Goal: Check status: Check status

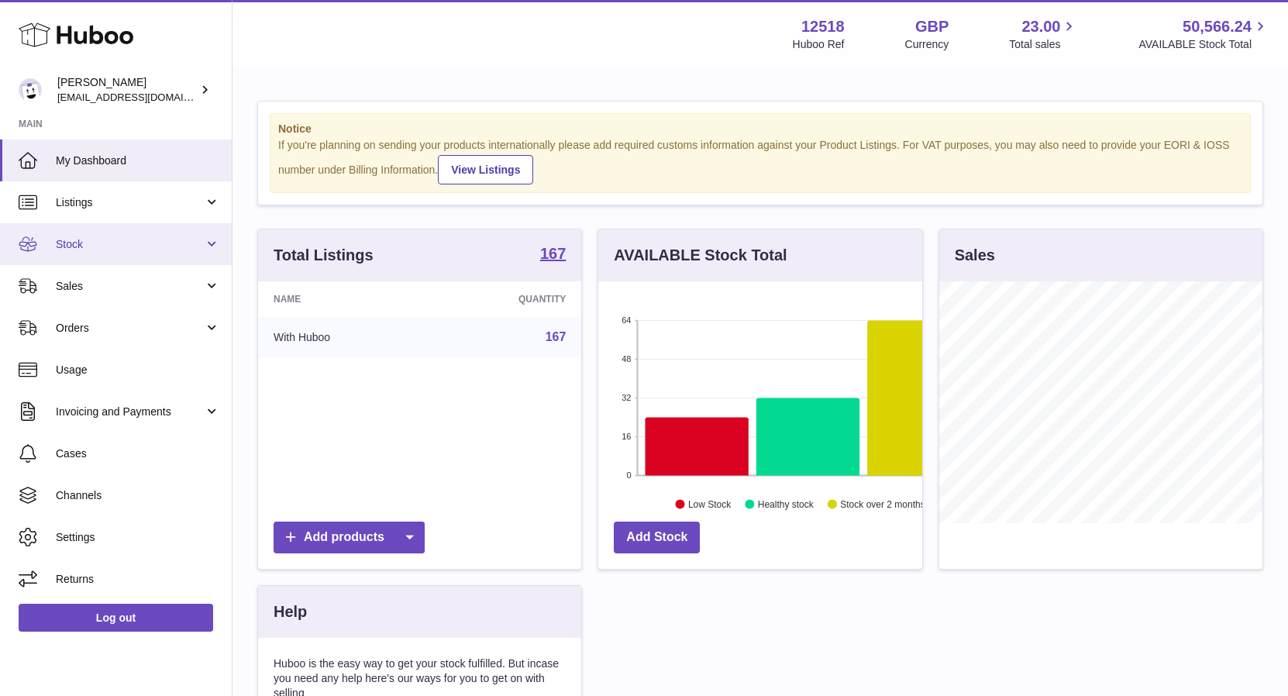
scroll to position [242, 323]
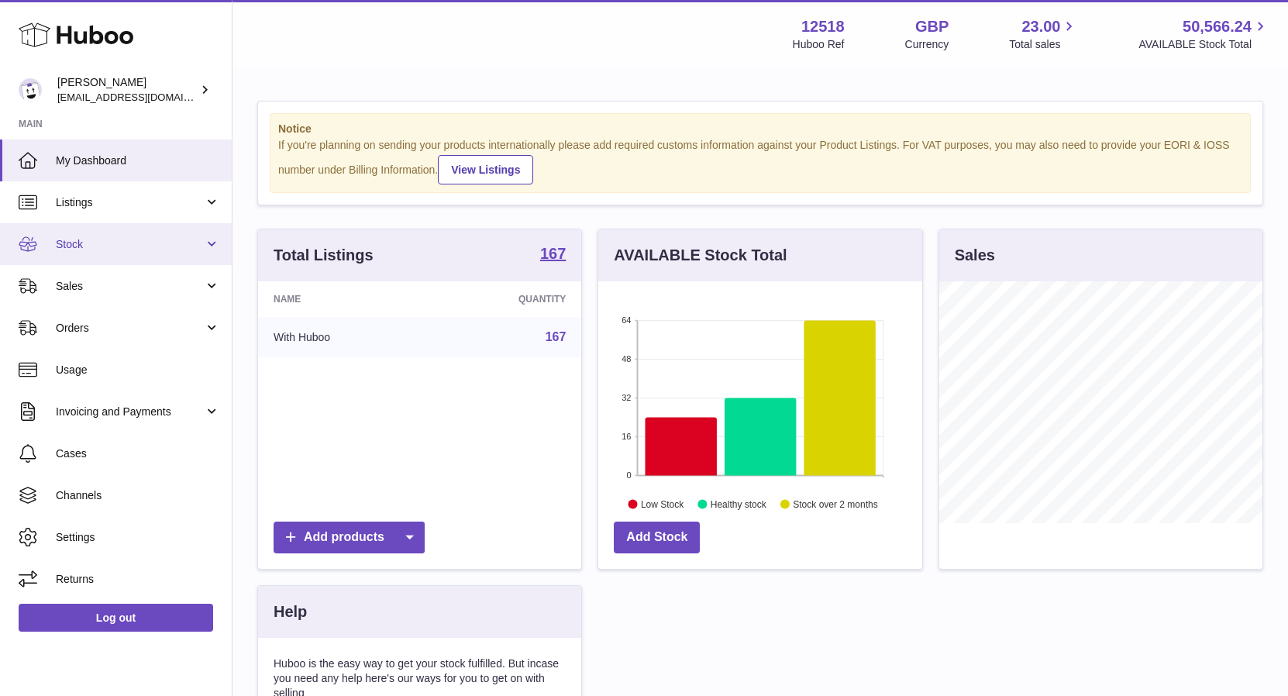
click at [77, 246] on span "Stock" at bounding box center [130, 244] width 148 height 15
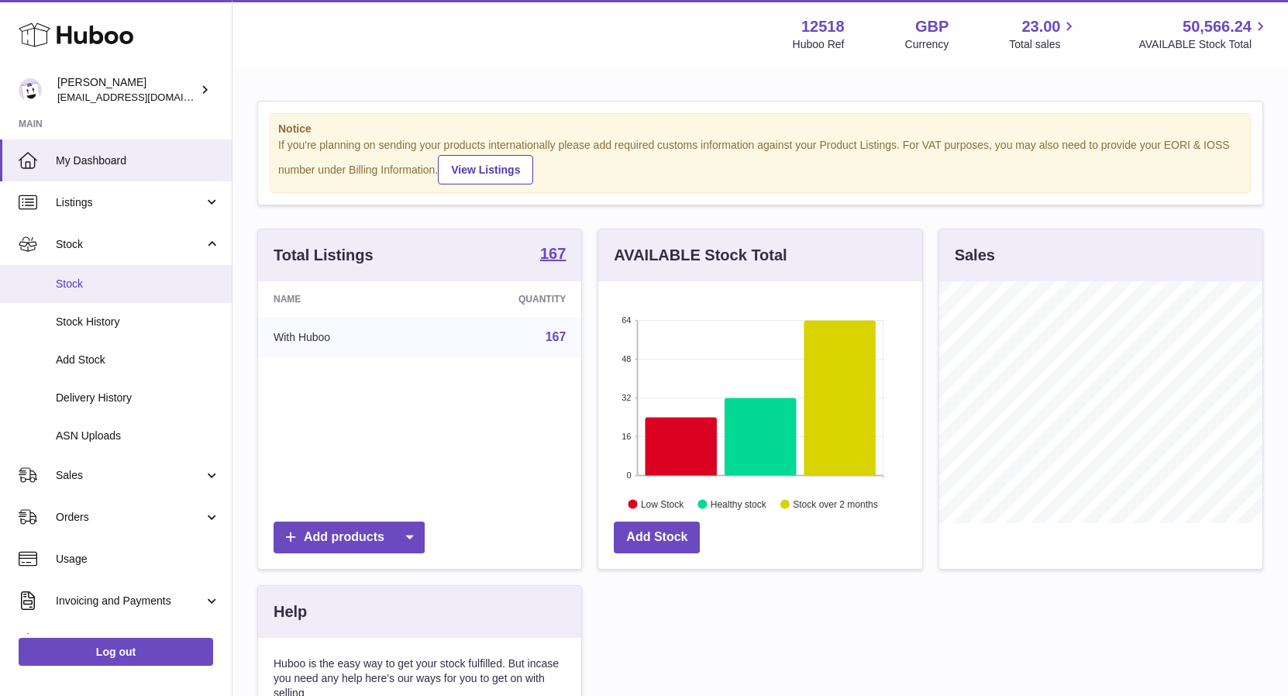
click at [80, 287] on span "Stock" at bounding box center [138, 284] width 164 height 15
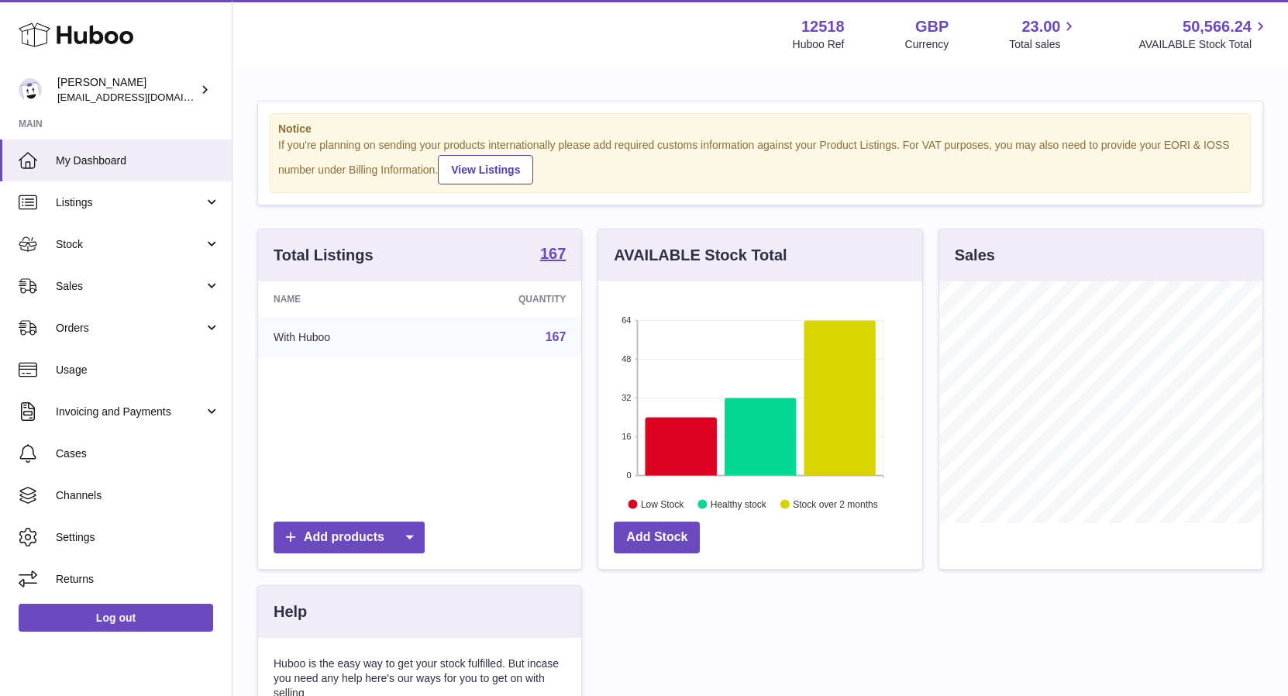
scroll to position [242, 323]
click at [80, 246] on span "Stock" at bounding box center [130, 244] width 148 height 15
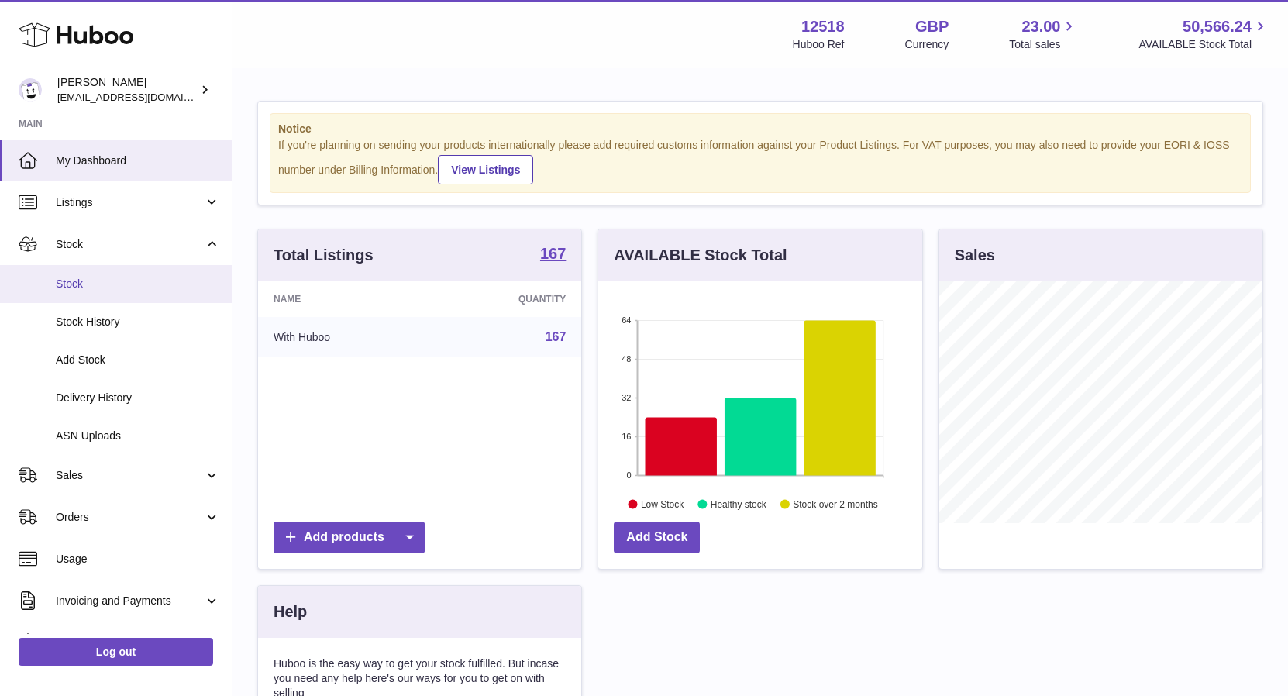
click at [74, 279] on span "Stock" at bounding box center [138, 284] width 164 height 15
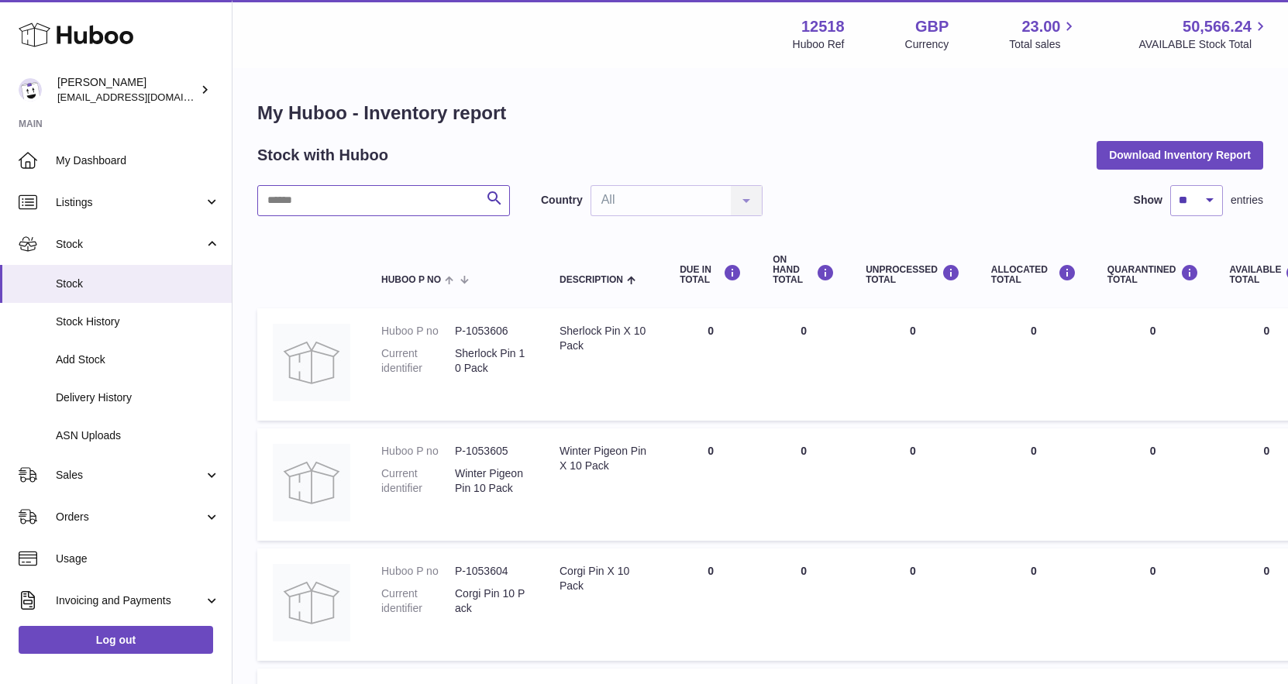
click at [423, 205] on input "text" at bounding box center [383, 200] width 253 height 31
paste input "*********"
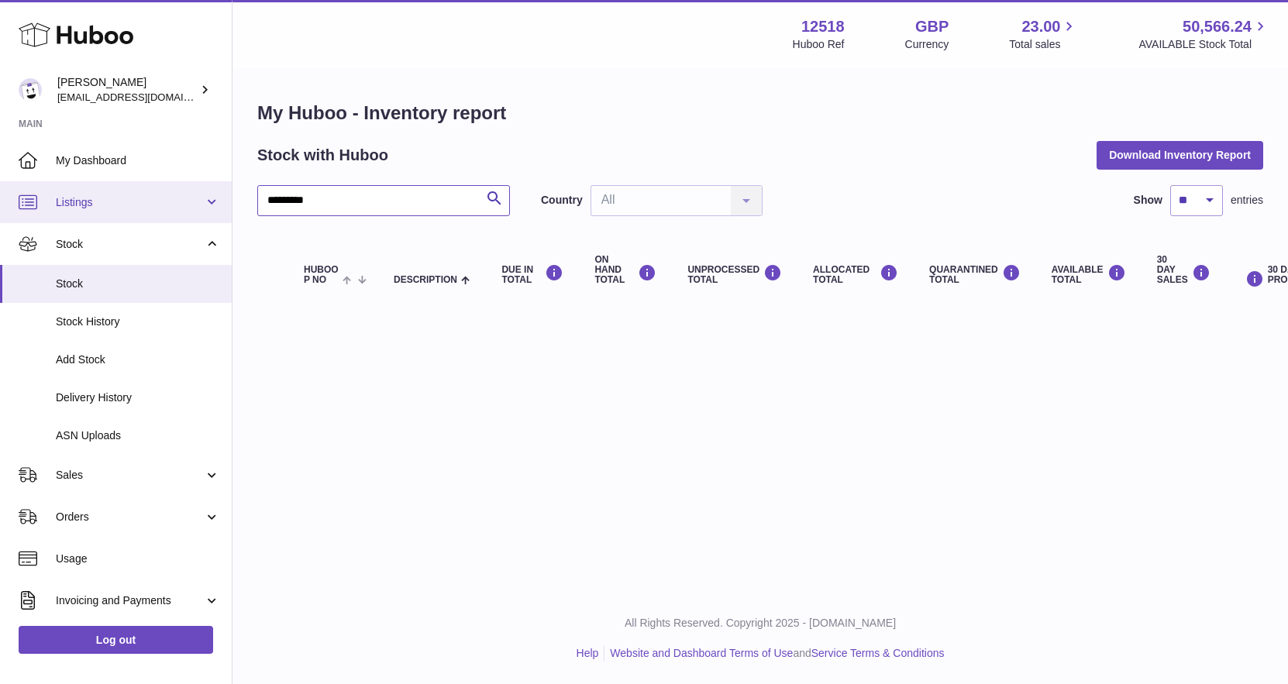
drag, startPoint x: 279, startPoint y: 198, endPoint x: 218, endPoint y: 183, distance: 63.1
click at [218, 183] on div "Huboo Caitlin Derer caitlin@fancylamp.co Main My Dashboard Listings Not with Hu…" at bounding box center [644, 342] width 1288 height 684
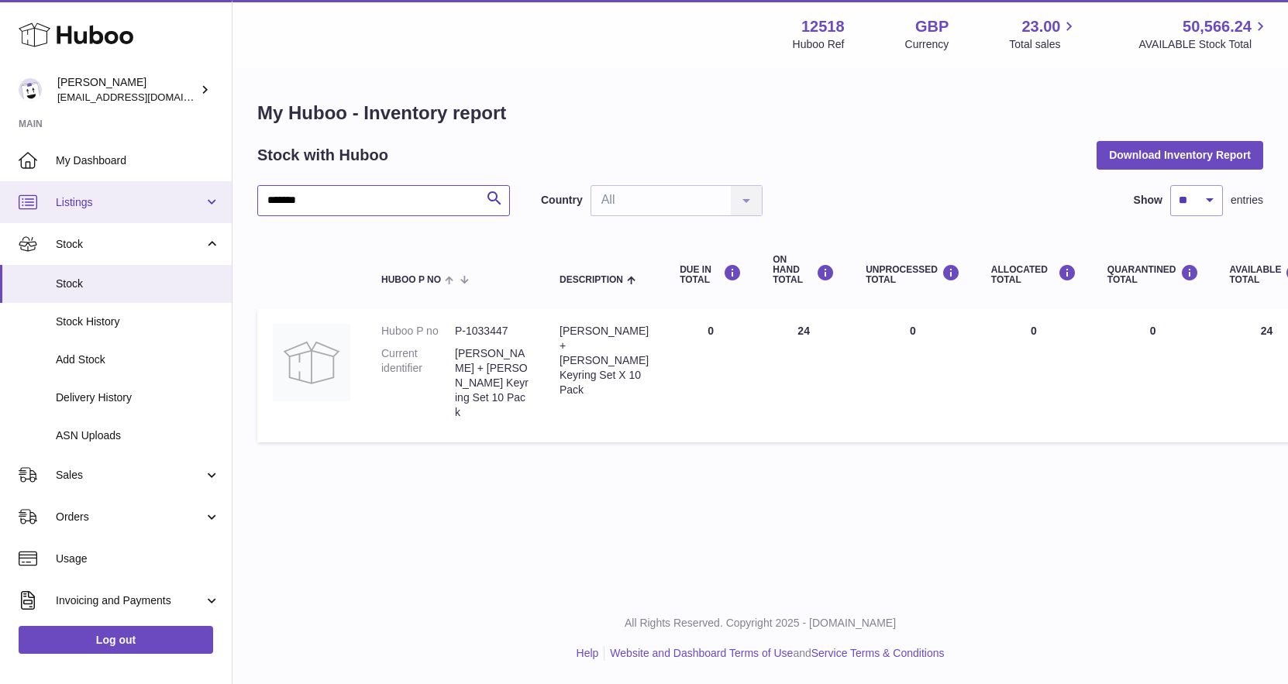
drag, startPoint x: 366, startPoint y: 200, endPoint x: 206, endPoint y: 201, distance: 160.4
click at [210, 202] on div "Huboo Caitlin Derer caitlin@fancylamp.co Main My Dashboard Listings Not with Hu…" at bounding box center [644, 342] width 1288 height 684
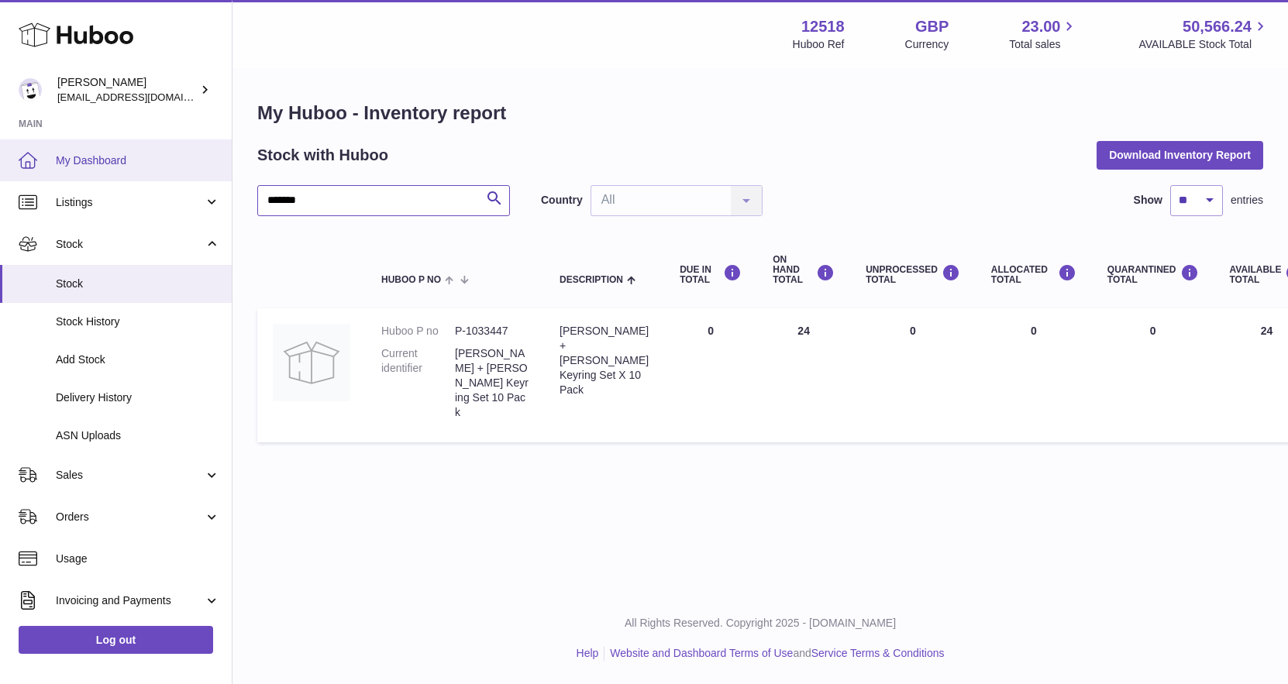
paste input "text"
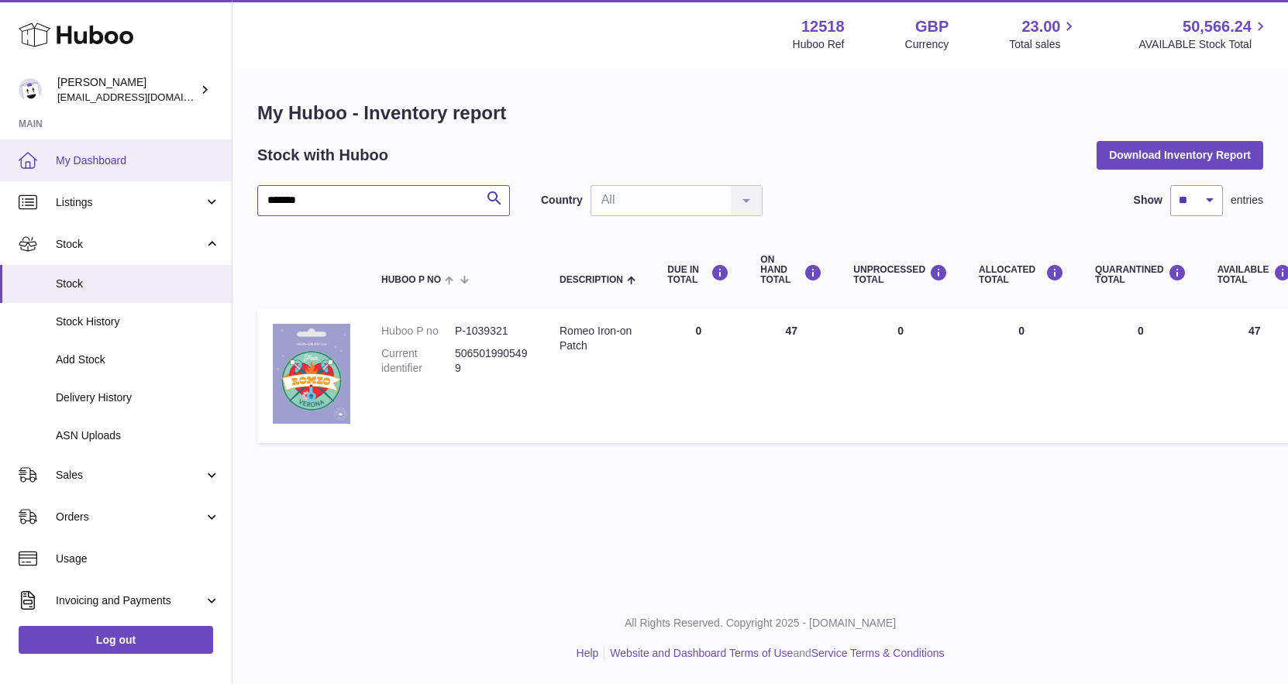
drag, startPoint x: 323, startPoint y: 202, endPoint x: 198, endPoint y: 170, distance: 129.7
click at [205, 184] on div "Huboo Caitlin Derer caitlin@fancylamp.co Main My Dashboard Listings Not with Hu…" at bounding box center [644, 342] width 1288 height 684
paste input "text"
type input "*******"
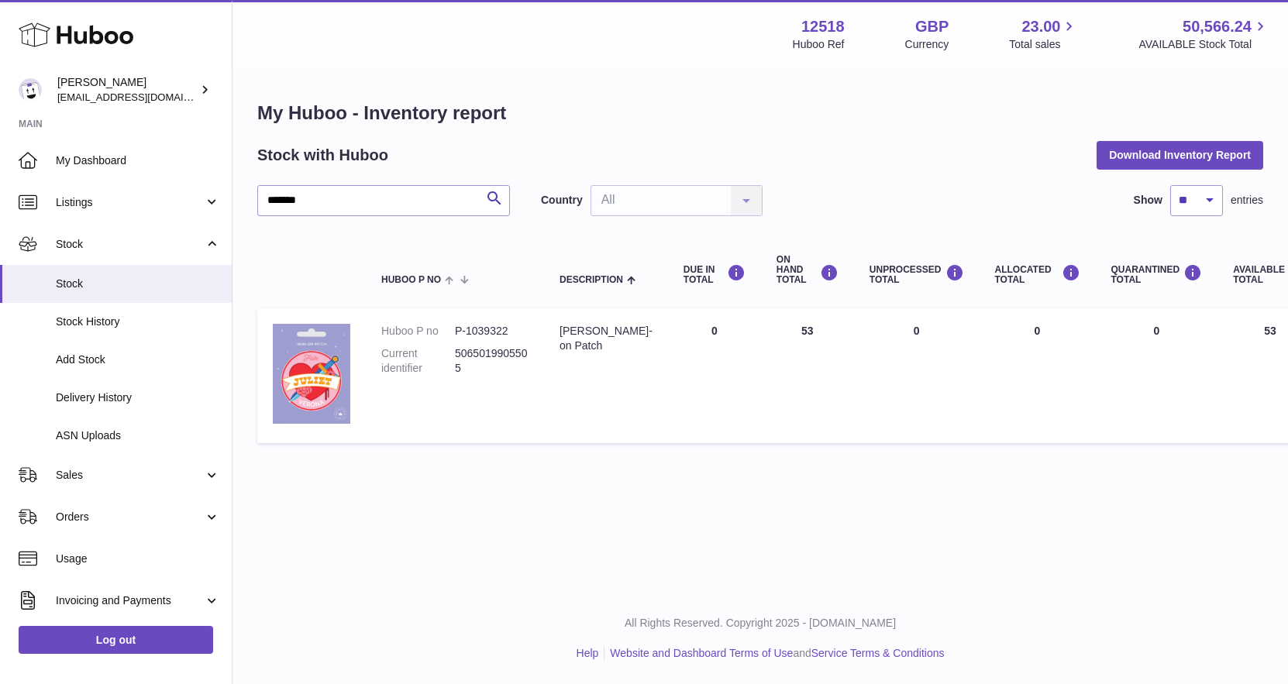
drag, startPoint x: 662, startPoint y: 125, endPoint x: 648, endPoint y: 149, distance: 27.8
click at [662, 125] on h1 "My Huboo - Inventory report" at bounding box center [760, 113] width 1006 height 25
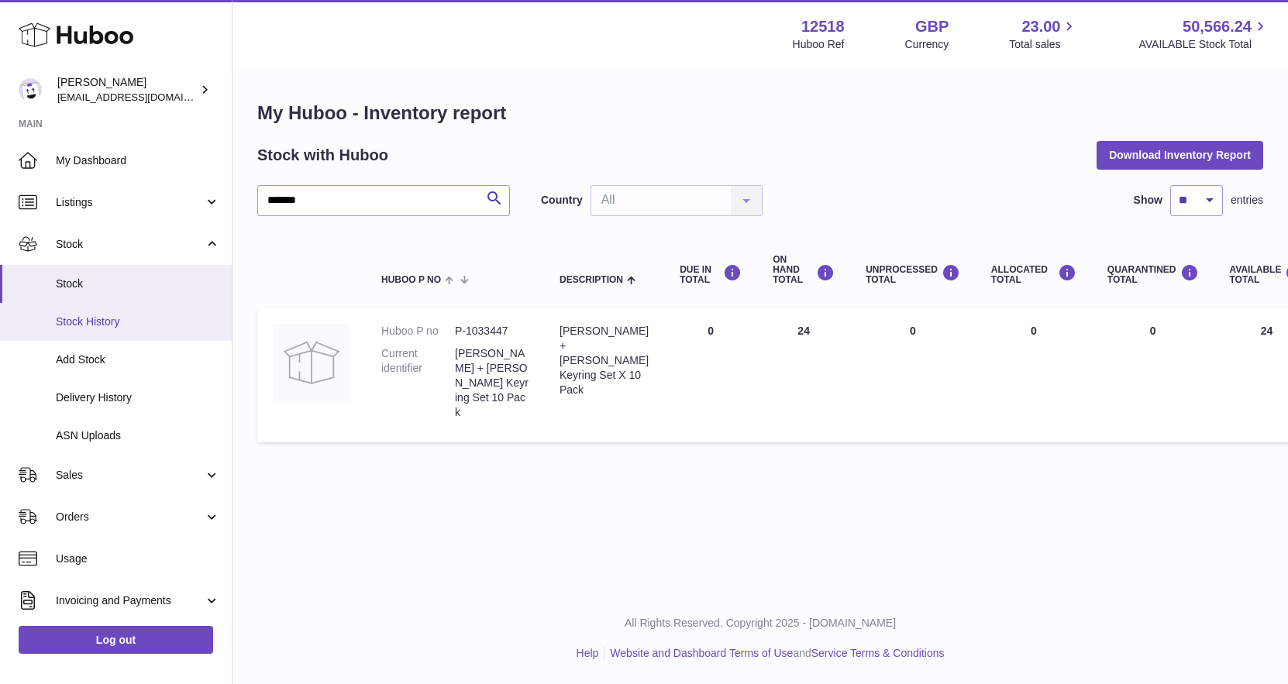
click at [102, 327] on span "Stock History" at bounding box center [138, 322] width 164 height 15
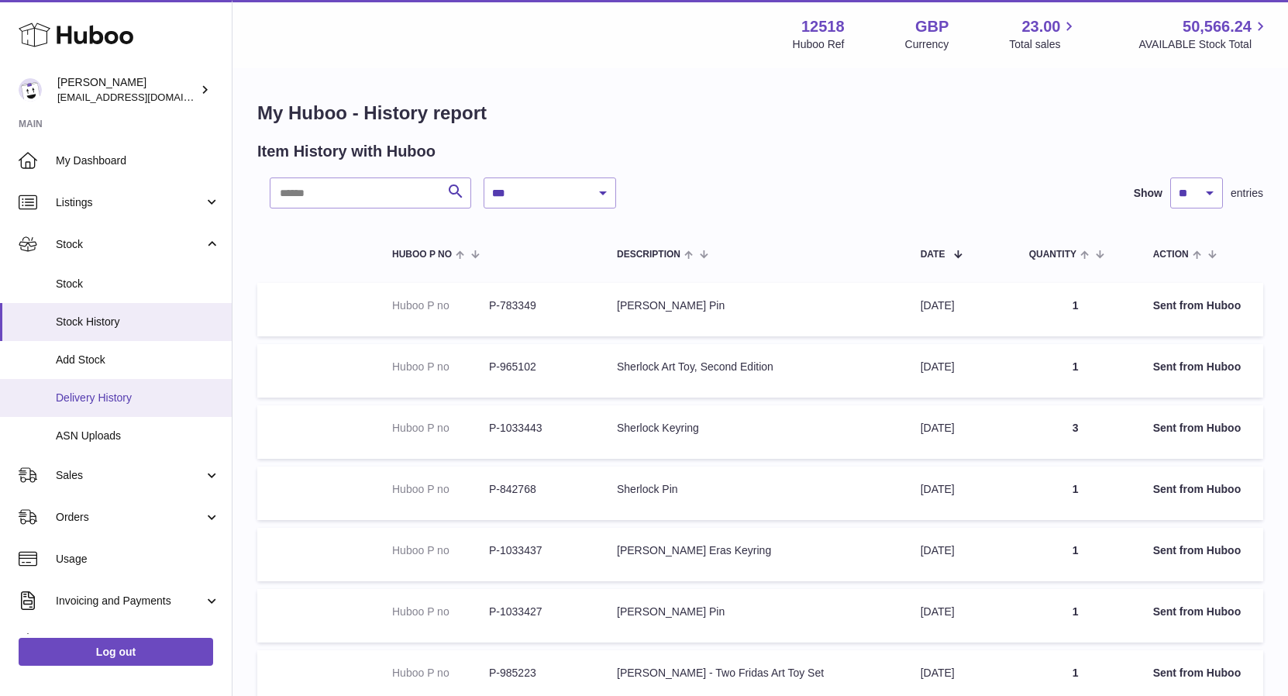
click at [138, 396] on span "Delivery History" at bounding box center [138, 397] width 164 height 15
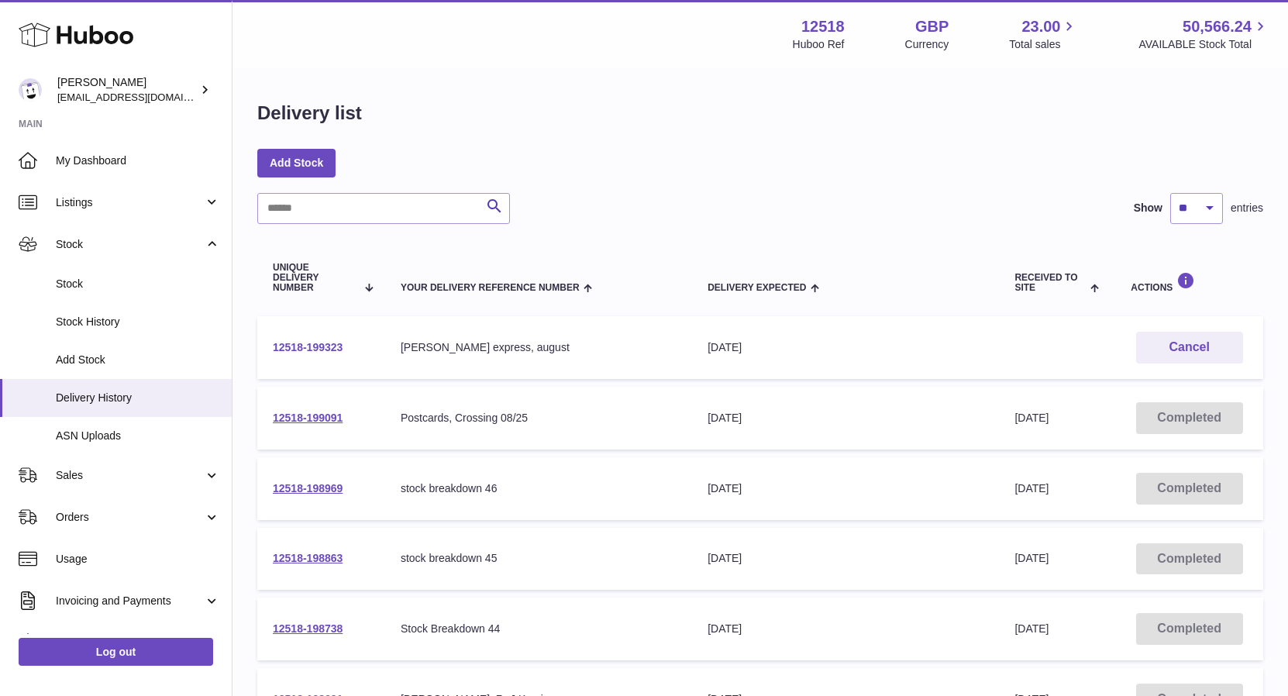
click at [325, 346] on link "12518-199323" at bounding box center [308, 347] width 70 height 12
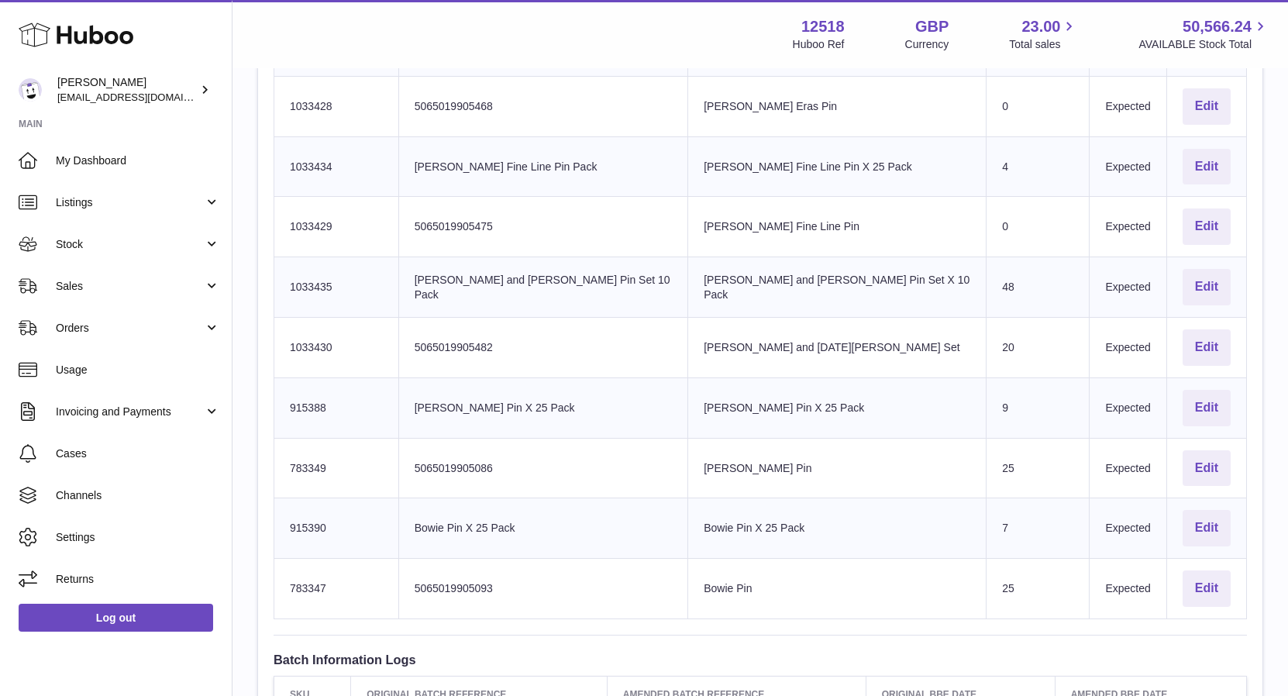
scroll to position [638, 0]
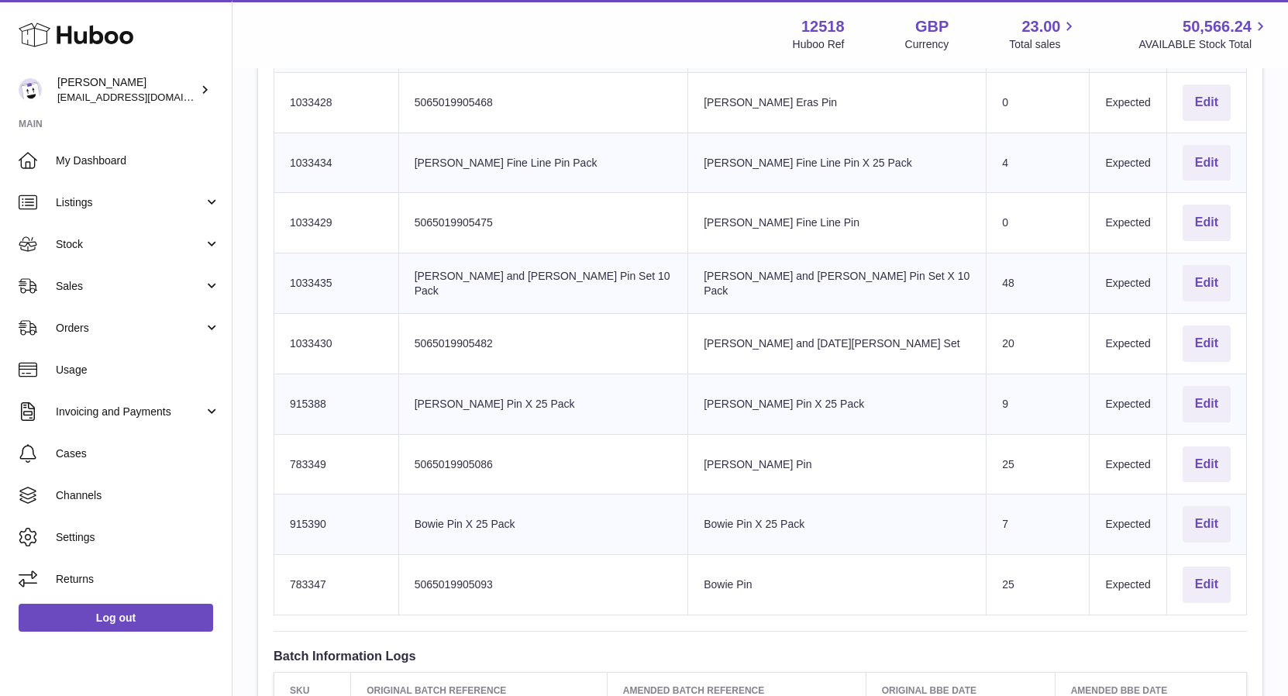
drag, startPoint x: 937, startPoint y: 447, endPoint x: 917, endPoint y: 455, distance: 20.9
click at [986, 447] on td "Sent Quantity 25" at bounding box center [1037, 464] width 103 height 60
drag, startPoint x: 932, startPoint y: 507, endPoint x: 910, endPoint y: 508, distance: 22.5
click at [910, 509] on tr "Huboo SKU Number 915390 Client Identifier Bowie Pin X 25 Pack Product title Bow…" at bounding box center [760, 524] width 972 height 60
drag, startPoint x: 932, startPoint y: 387, endPoint x: 904, endPoint y: 392, distance: 28.3
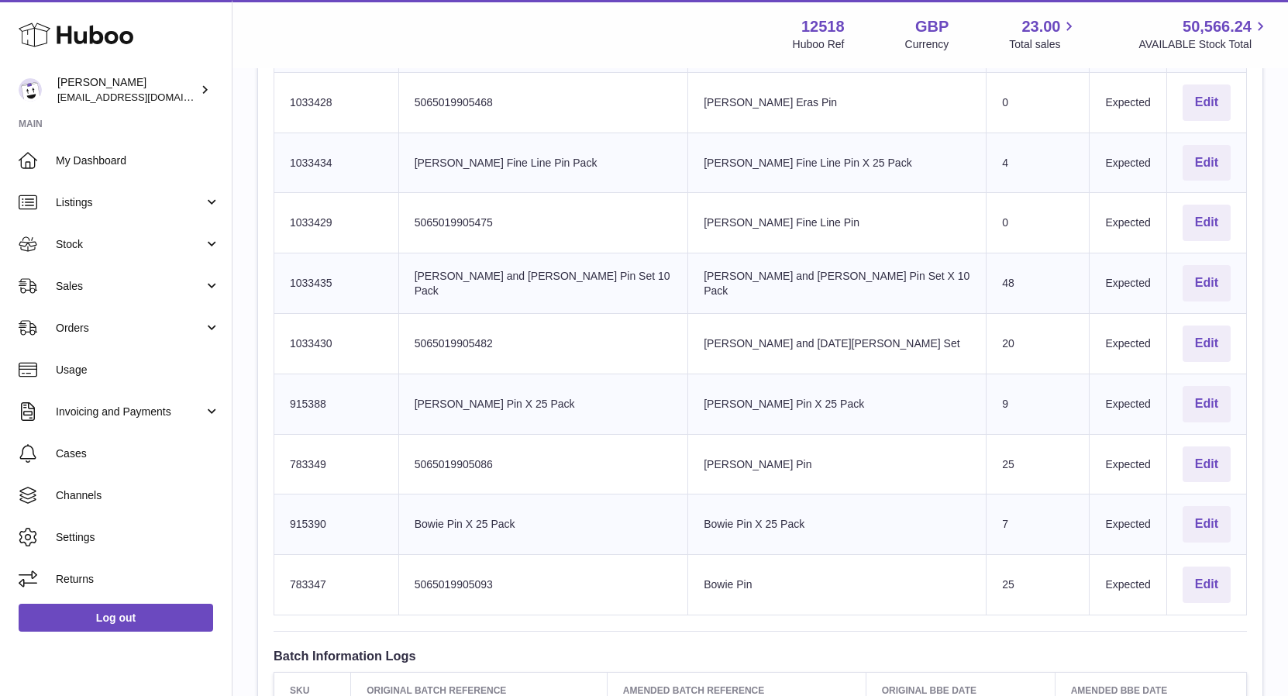
click at [906, 390] on tr "Huboo SKU Number 915388 Client Identifier Freddie Pin X 25 Pack Product title F…" at bounding box center [760, 403] width 972 height 60
drag, startPoint x: 923, startPoint y: 510, endPoint x: 901, endPoint y: 504, distance: 22.6
click at [905, 507] on tr "Huboo SKU Number 915390 Client Identifier Bowie Pin X 25 Pack Product title Bow…" at bounding box center [760, 524] width 972 height 60
drag, startPoint x: 960, startPoint y: 272, endPoint x: 904, endPoint y: 305, distance: 65.0
click at [904, 272] on tr "Huboo SKU Number 1033435 Client Identifier Liam and Noel Pin Set 10 Pack Produc…" at bounding box center [760, 283] width 972 height 60
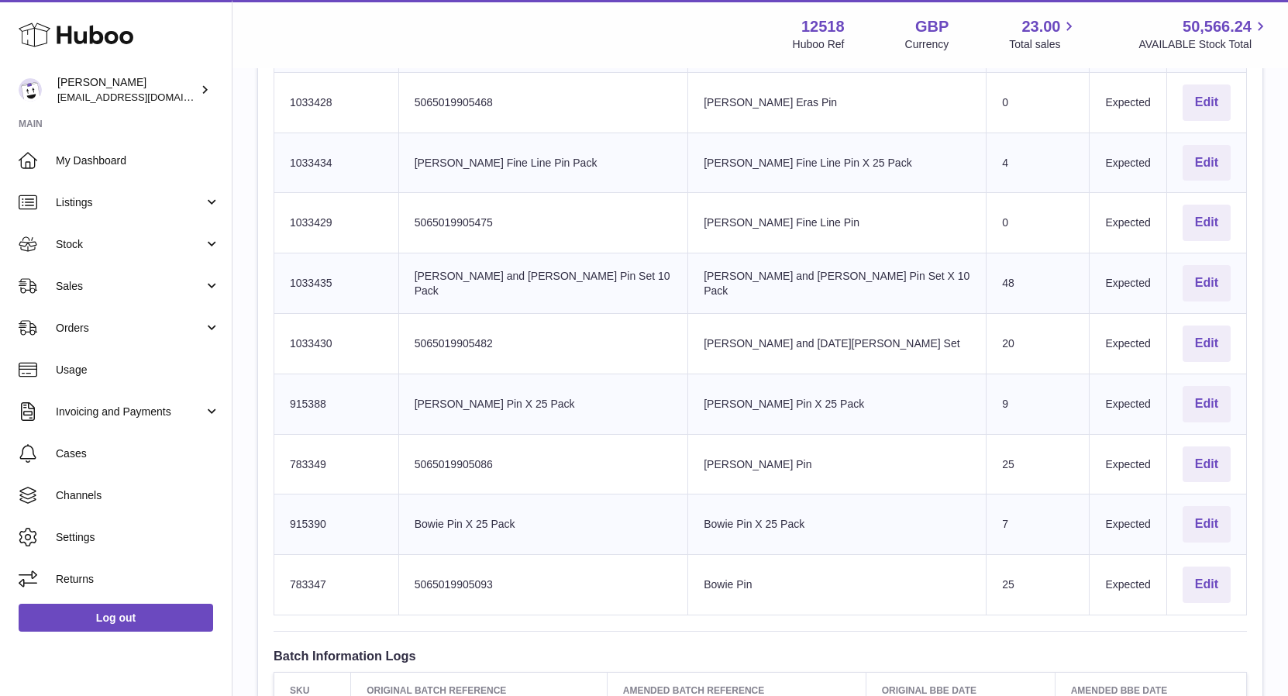
click at [1267, 252] on div "**********" at bounding box center [759, 169] width 1055 height 1477
click at [85, 242] on span "Stock" at bounding box center [130, 244] width 148 height 15
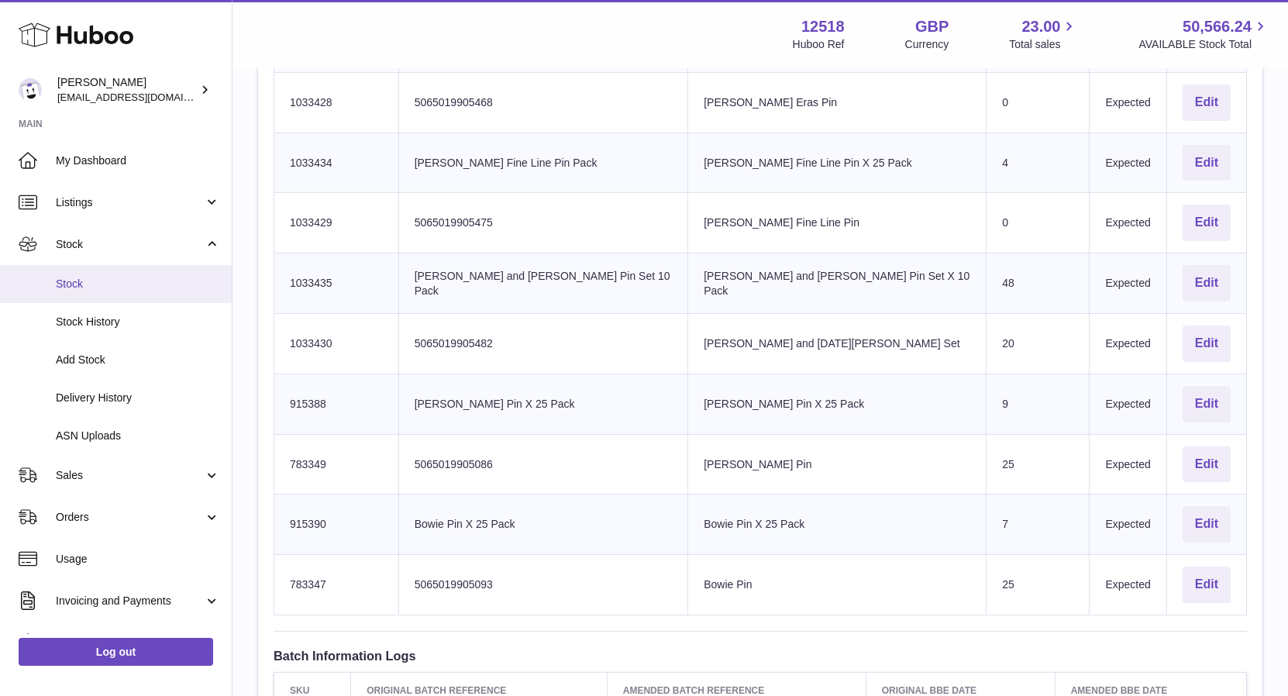
drag, startPoint x: 72, startPoint y: 277, endPoint x: 80, endPoint y: 273, distance: 8.3
click at [71, 277] on span "Stock" at bounding box center [138, 284] width 164 height 15
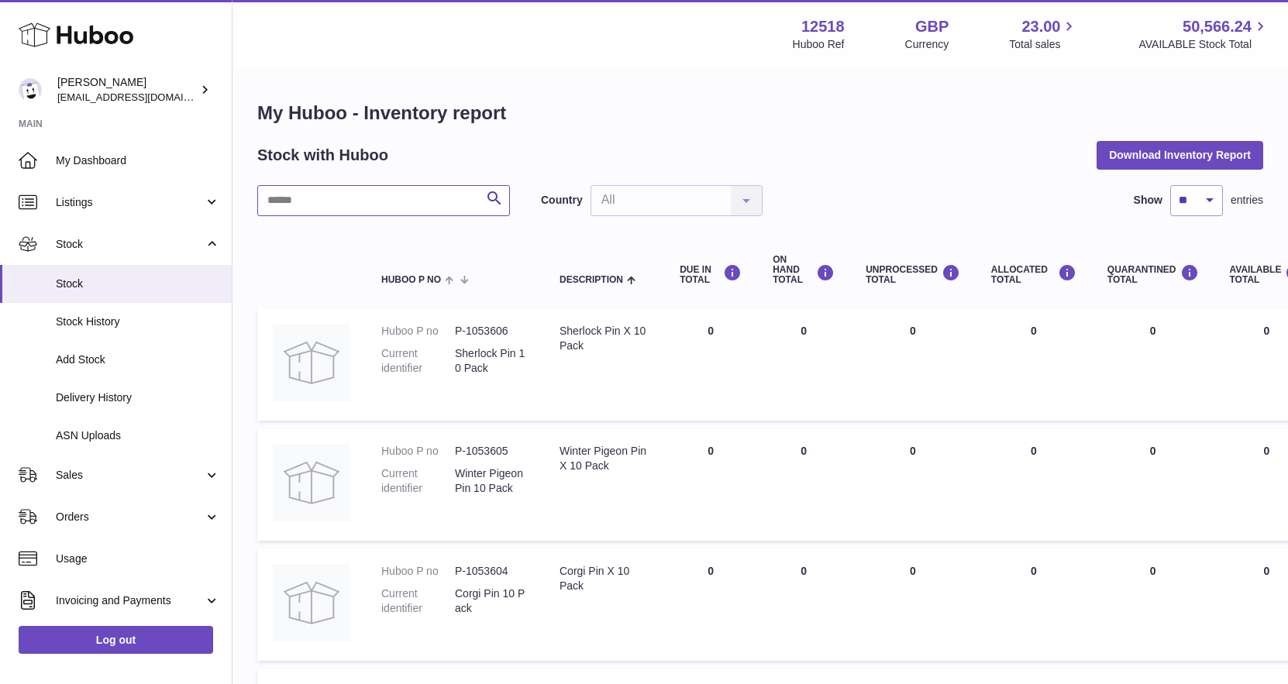
click at [376, 198] on input "text" at bounding box center [383, 200] width 253 height 31
paste input "*******"
type input "*******"
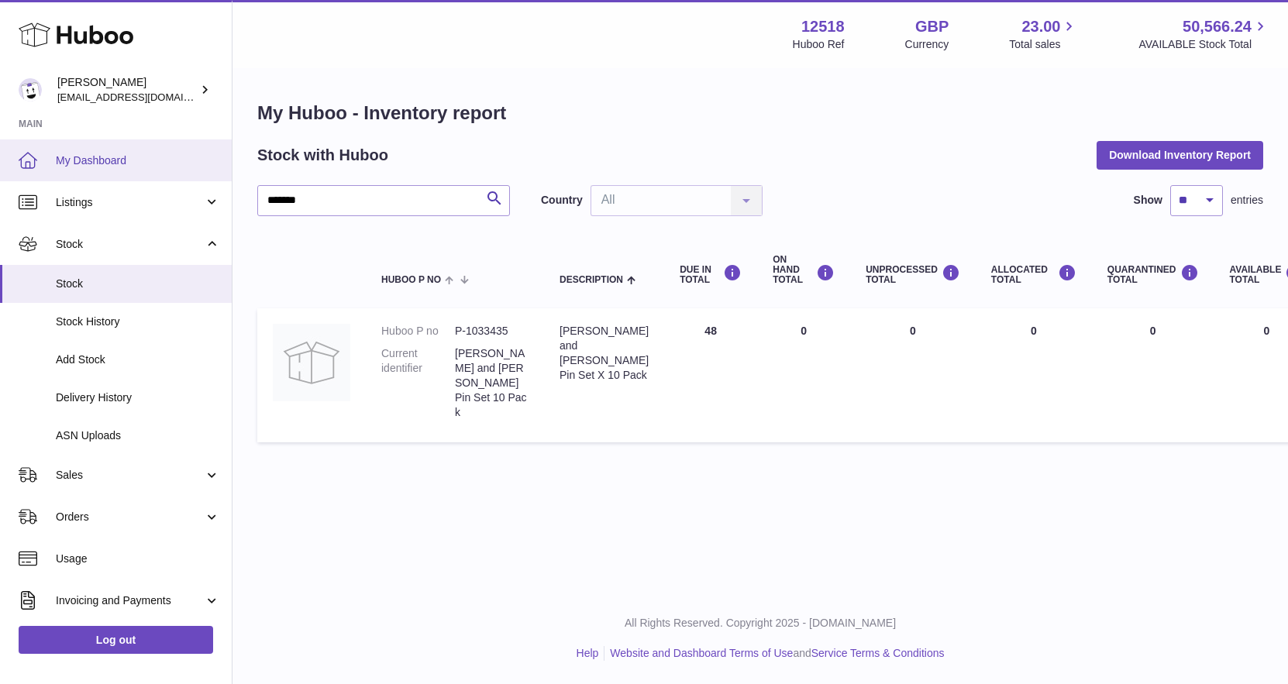
click at [106, 155] on span "My Dashboard" at bounding box center [138, 160] width 164 height 15
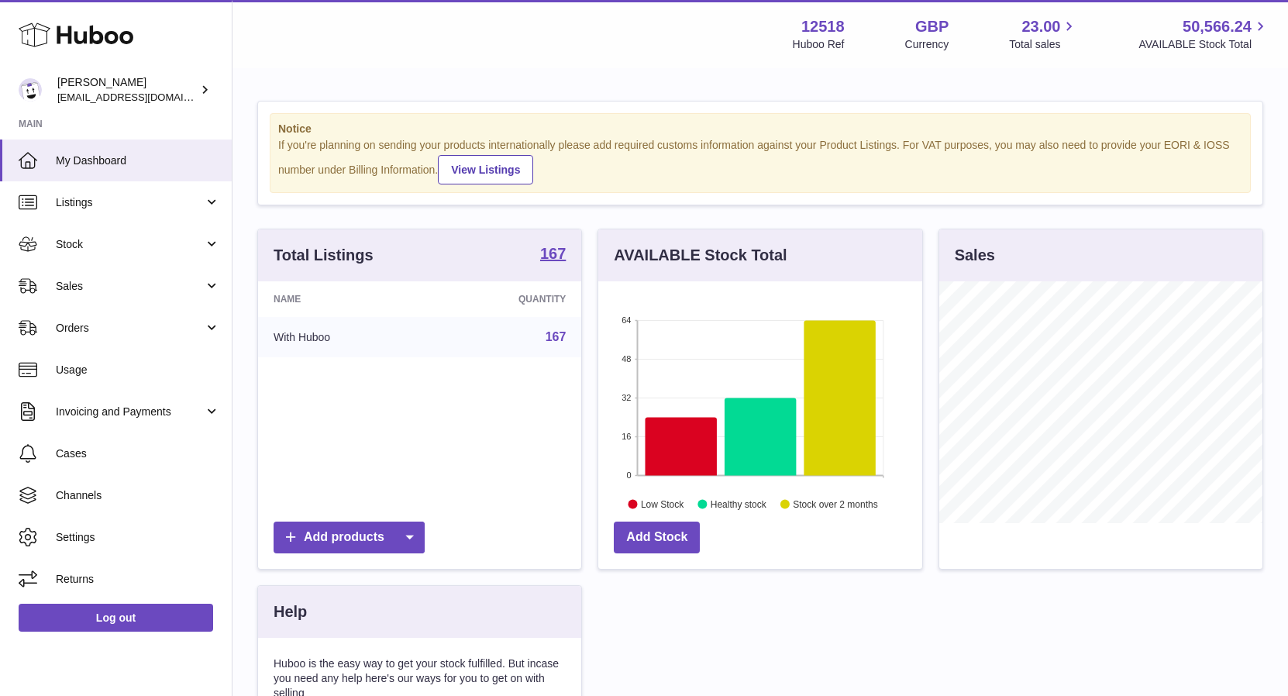
scroll to position [242, 323]
click at [84, 248] on span "Stock" at bounding box center [130, 244] width 148 height 15
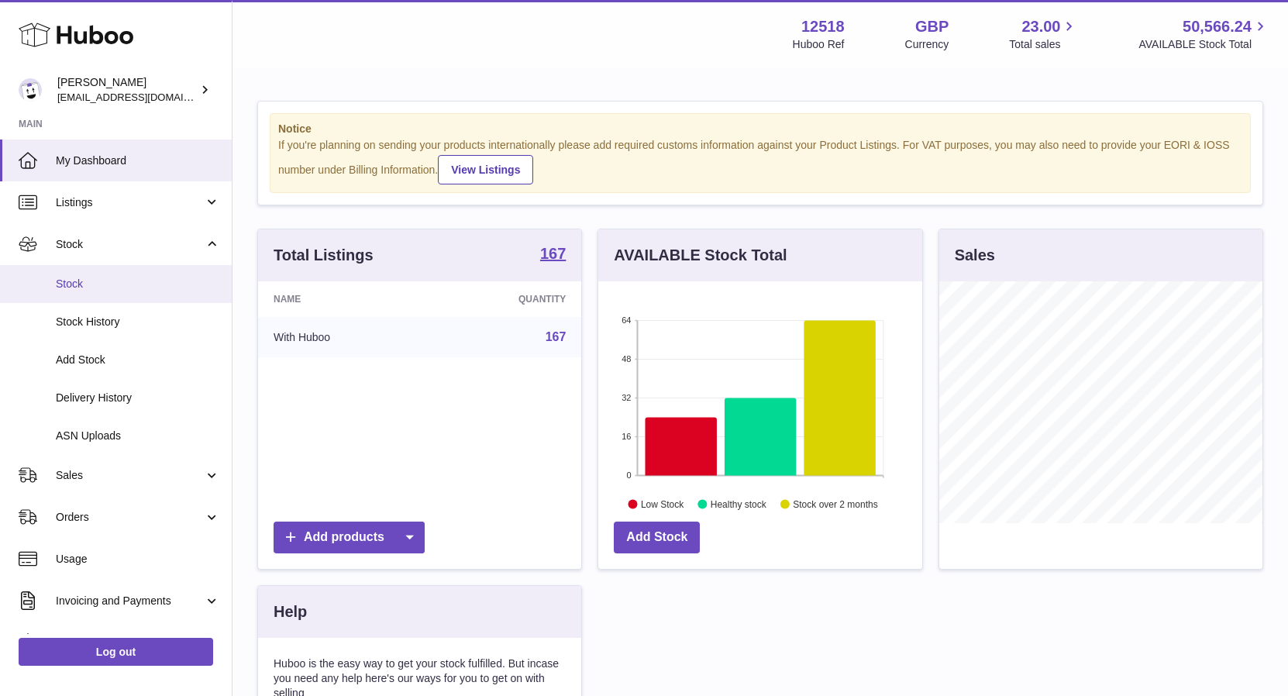
click at [68, 279] on span "Stock" at bounding box center [138, 284] width 164 height 15
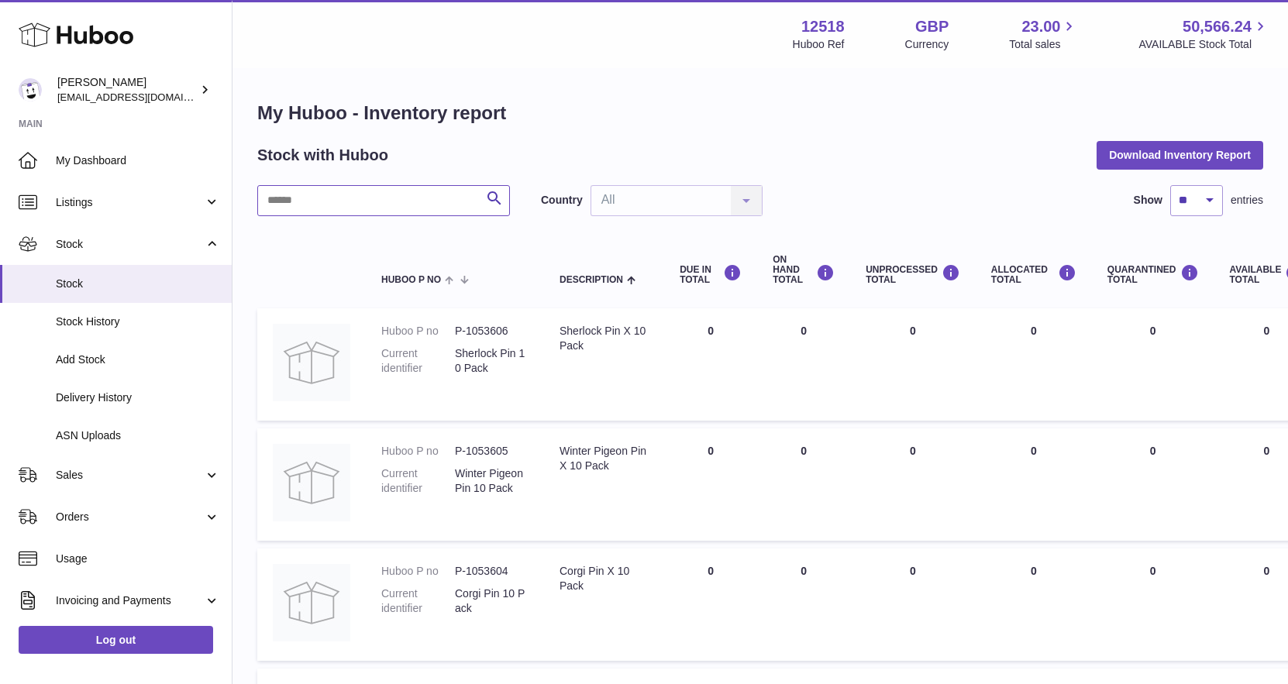
click at [416, 201] on input "text" at bounding box center [383, 200] width 253 height 31
paste input "******"
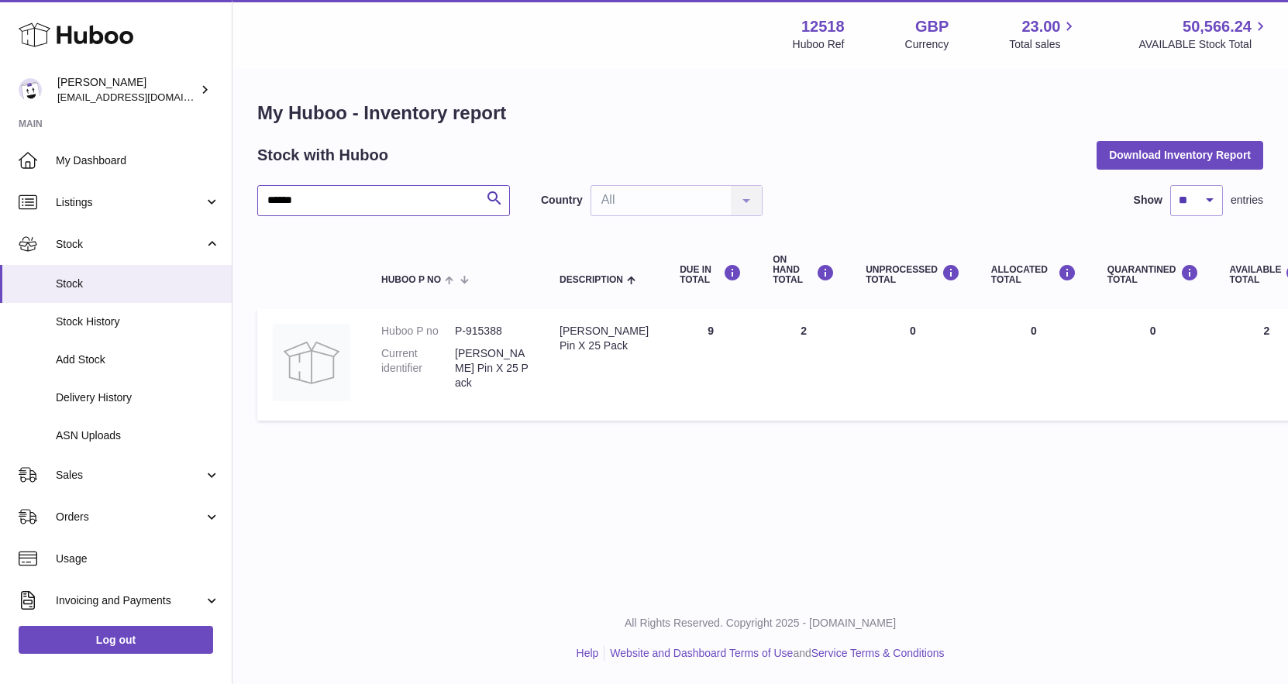
drag, startPoint x: 324, startPoint y: 201, endPoint x: 246, endPoint y: 184, distance: 79.9
click at [232, 184] on div "Huboo Caitlin Derer caitlin@fancylamp.co Main My Dashboard Listings Not with Hu…" at bounding box center [644, 342] width 1288 height 684
paste input "text"
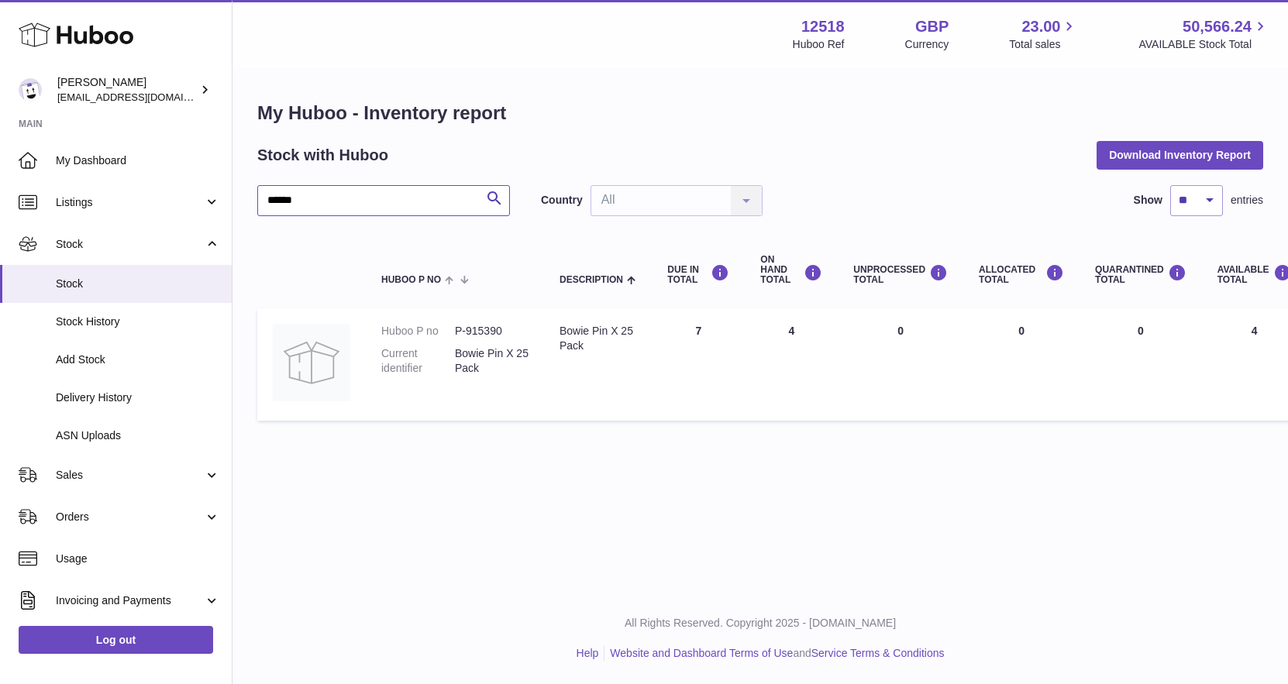
drag, startPoint x: 366, startPoint y: 194, endPoint x: 273, endPoint y: 191, distance: 92.2
click at [270, 191] on input "******" at bounding box center [383, 200] width 253 height 31
drag, startPoint x: 322, startPoint y: 207, endPoint x: 232, endPoint y: 202, distance: 89.2
click at [236, 204] on div "My Huboo - Inventory report Stock with Huboo Download Inventory Report ****** S…" at bounding box center [759, 265] width 1055 height 390
paste input "*"
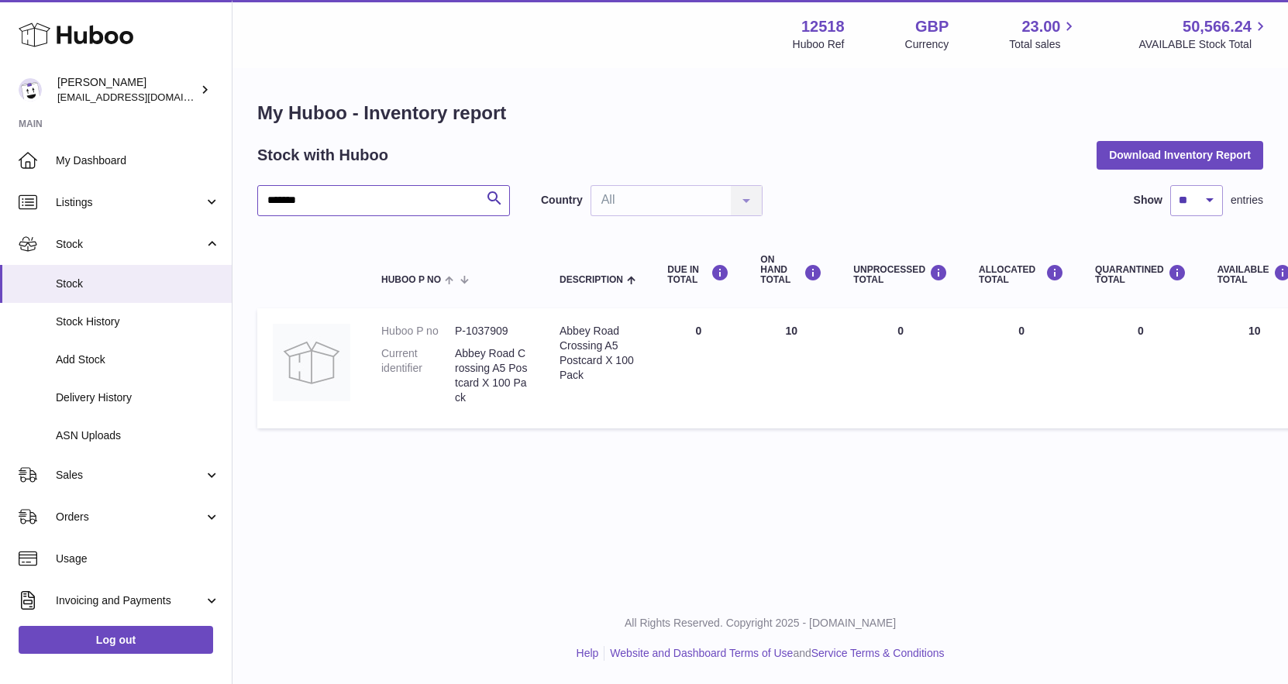
drag, startPoint x: 337, startPoint y: 193, endPoint x: 236, endPoint y: 189, distance: 101.6
click at [236, 190] on div "My Huboo - Inventory report Stock with Huboo Download Inventory Report ******* …" at bounding box center [759, 268] width 1055 height 397
paste input "text"
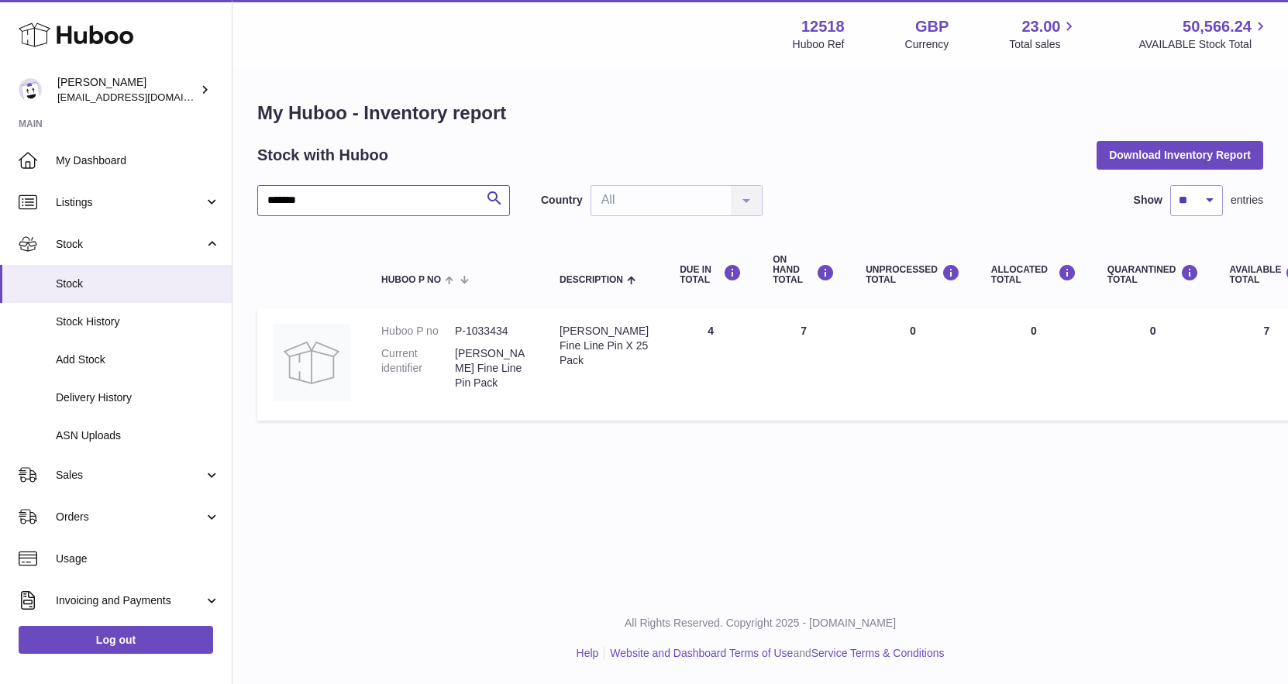
type input "*******"
click at [101, 468] on span "Sales" at bounding box center [130, 475] width 148 height 15
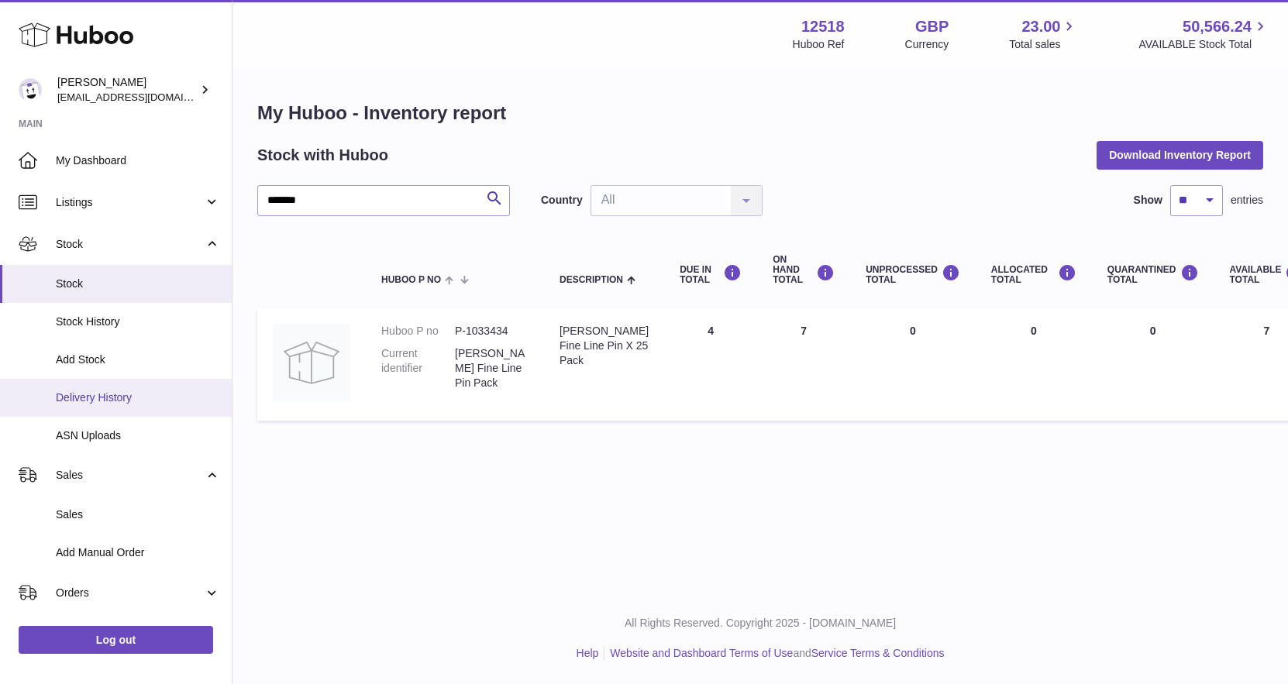
click at [98, 394] on span "Delivery History" at bounding box center [138, 397] width 164 height 15
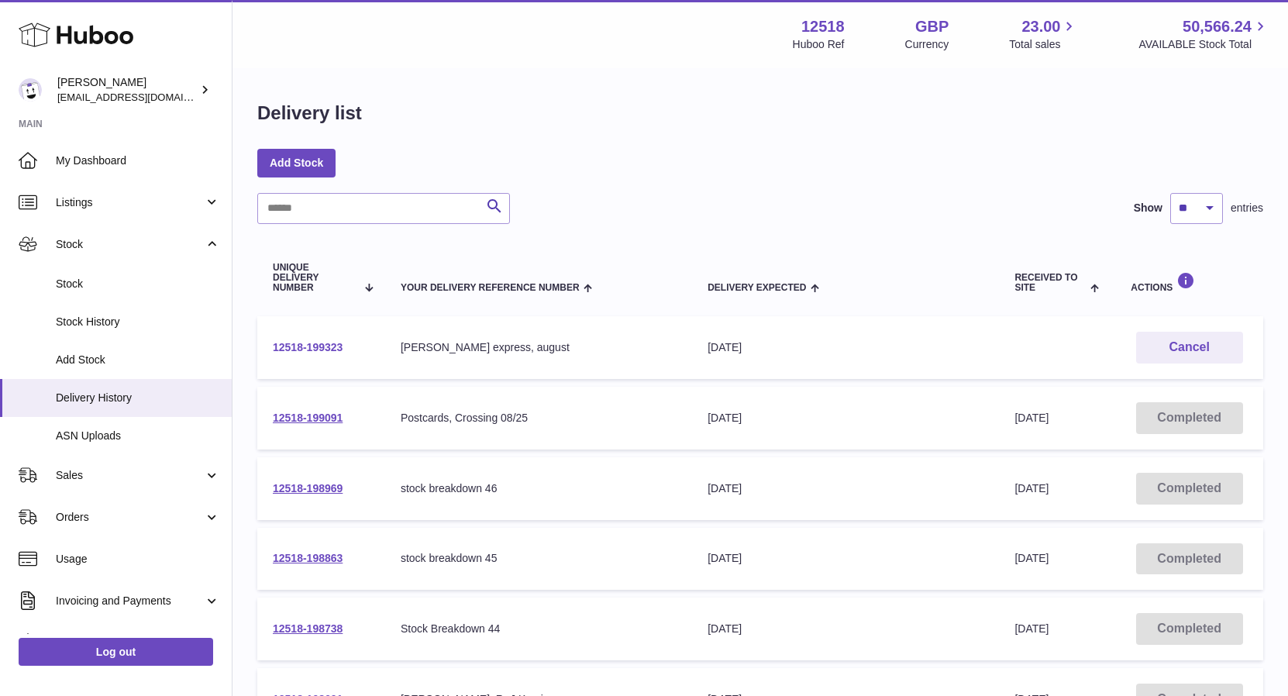
click at [308, 344] on link "12518-199323" at bounding box center [308, 347] width 70 height 12
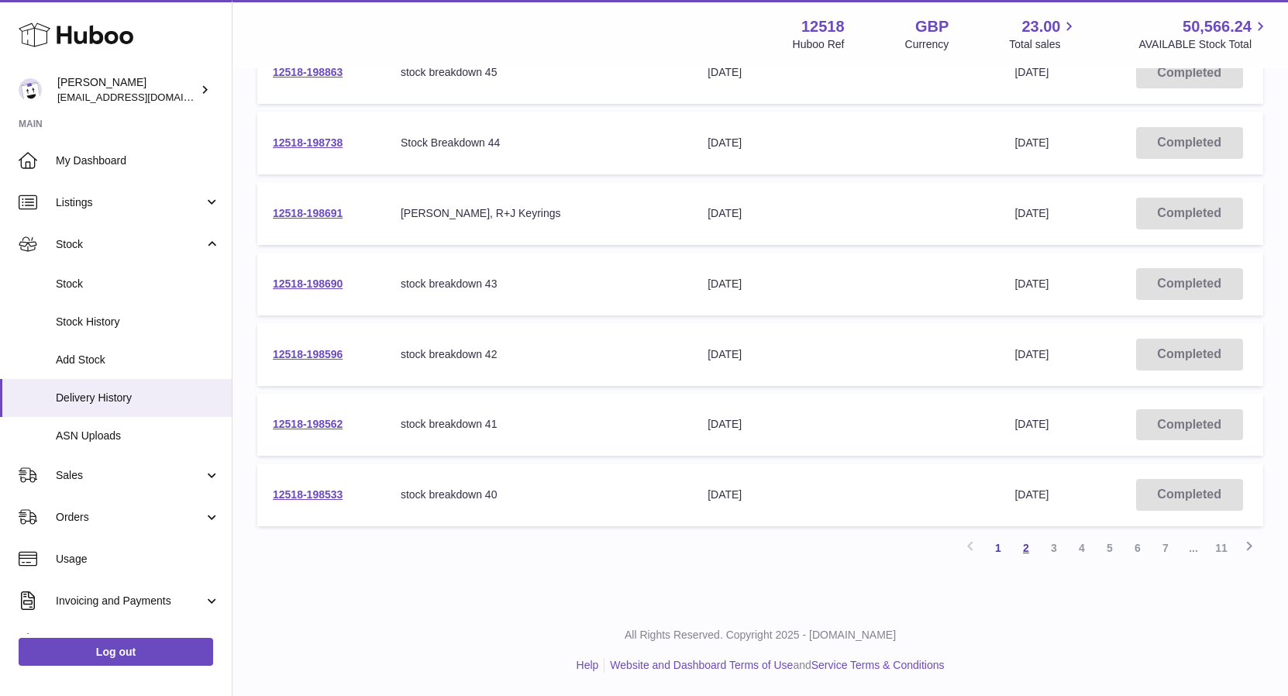
click at [1027, 547] on link "2" at bounding box center [1026, 548] width 28 height 28
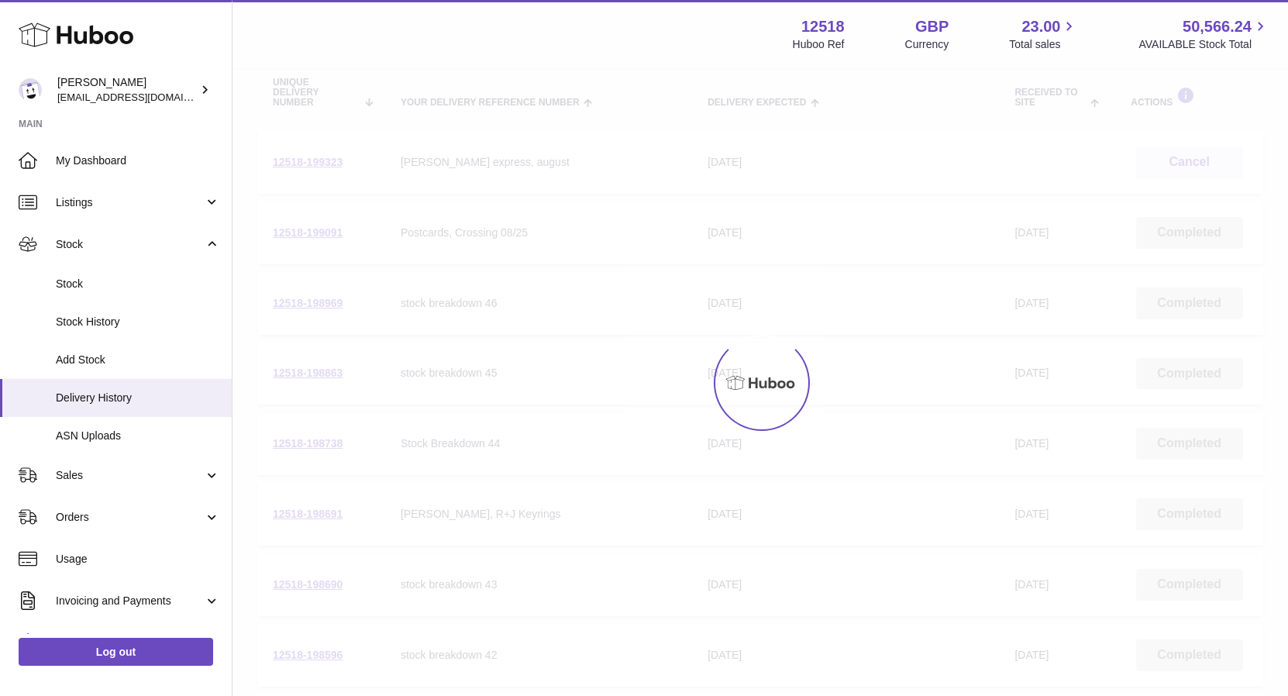
scroll to position [70, 0]
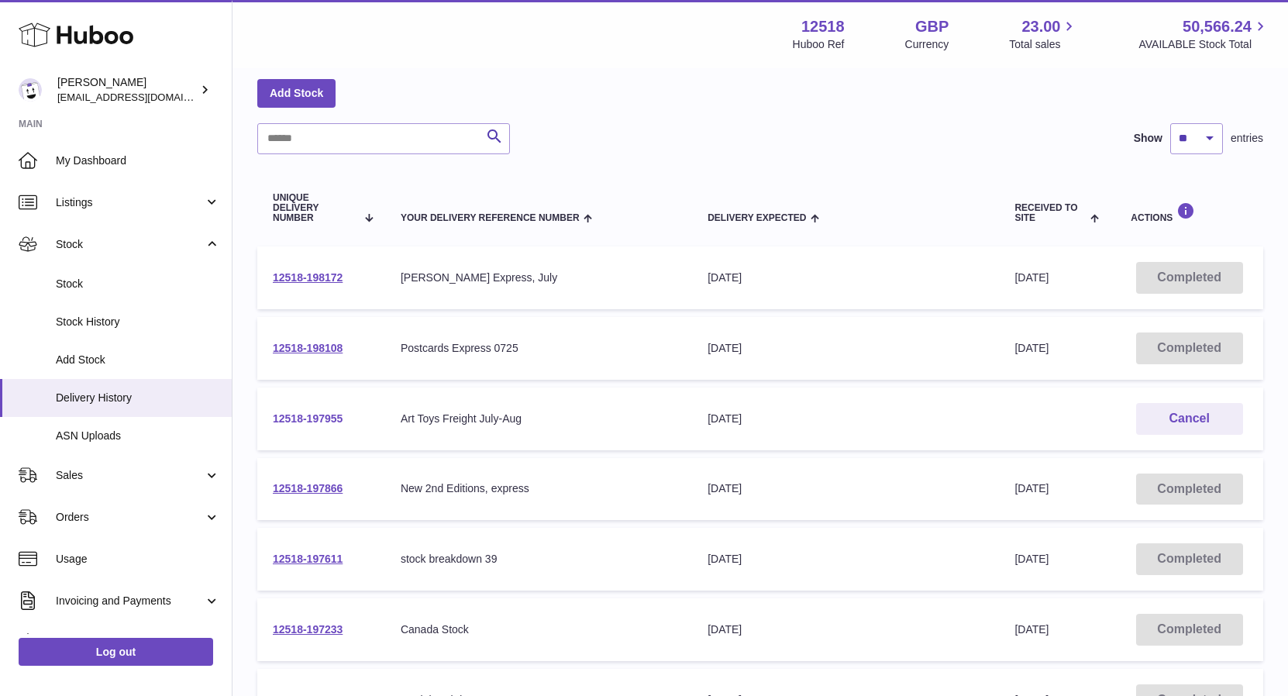
click at [324, 418] on link "12518-197955" at bounding box center [308, 418] width 70 height 12
click at [327, 275] on link "12518-198172" at bounding box center [308, 277] width 70 height 12
click at [118, 399] on span "Delivery History" at bounding box center [138, 397] width 164 height 15
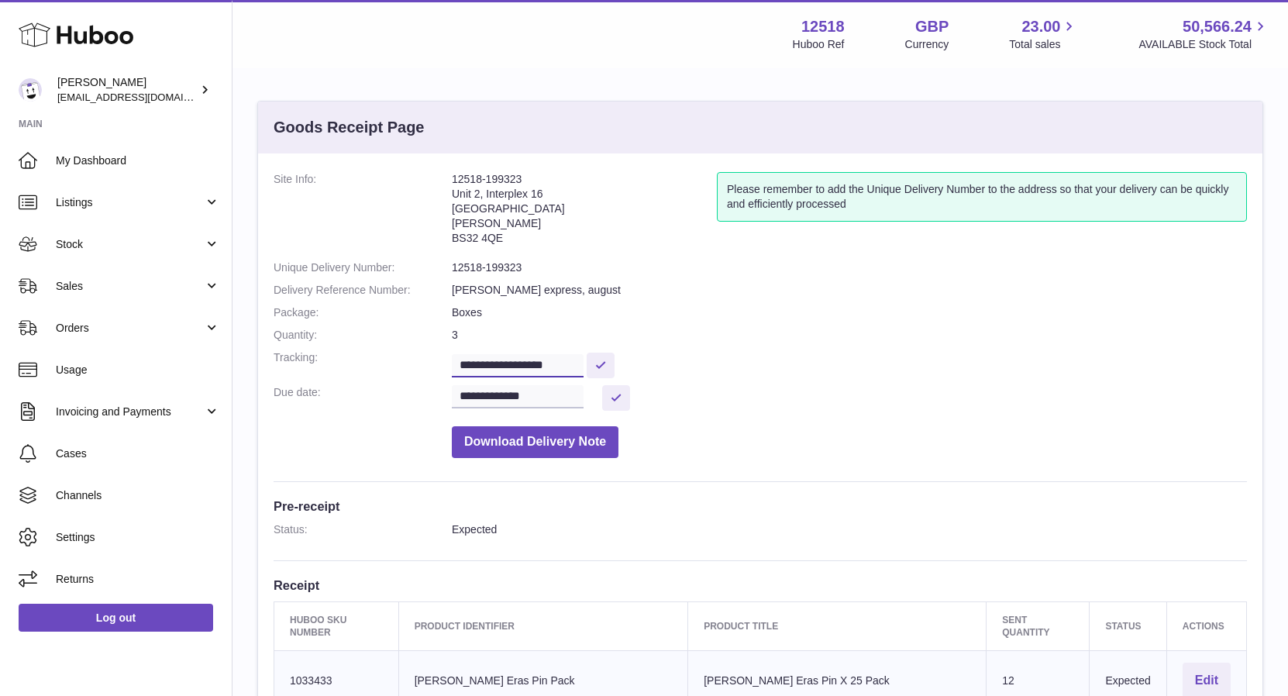
click at [544, 363] on input "**********" at bounding box center [518, 365] width 132 height 23
click at [545, 362] on input "**********" at bounding box center [518, 365] width 132 height 23
click at [377, 330] on dt "Quantity:" at bounding box center [362, 335] width 178 height 15
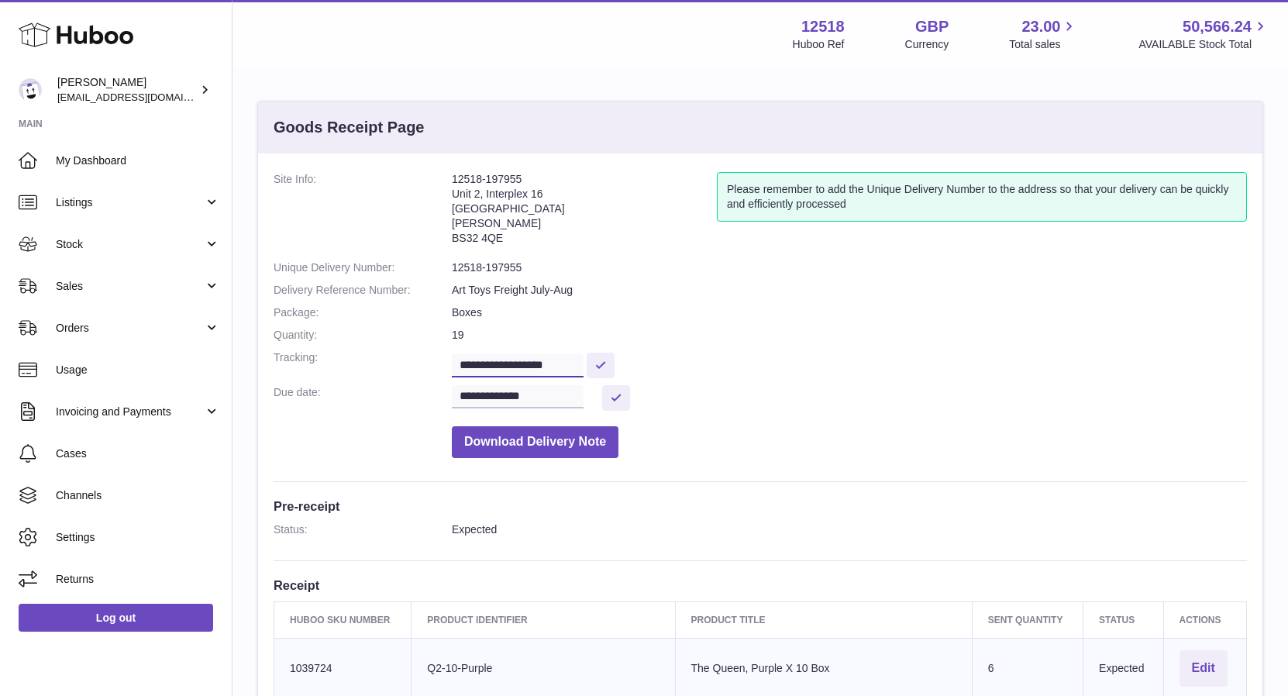
click at [543, 365] on input "**********" at bounding box center [518, 365] width 132 height 23
click at [544, 363] on input "**********" at bounding box center [518, 365] width 132 height 23
click at [388, 210] on dt "Site Info:" at bounding box center [362, 212] width 178 height 81
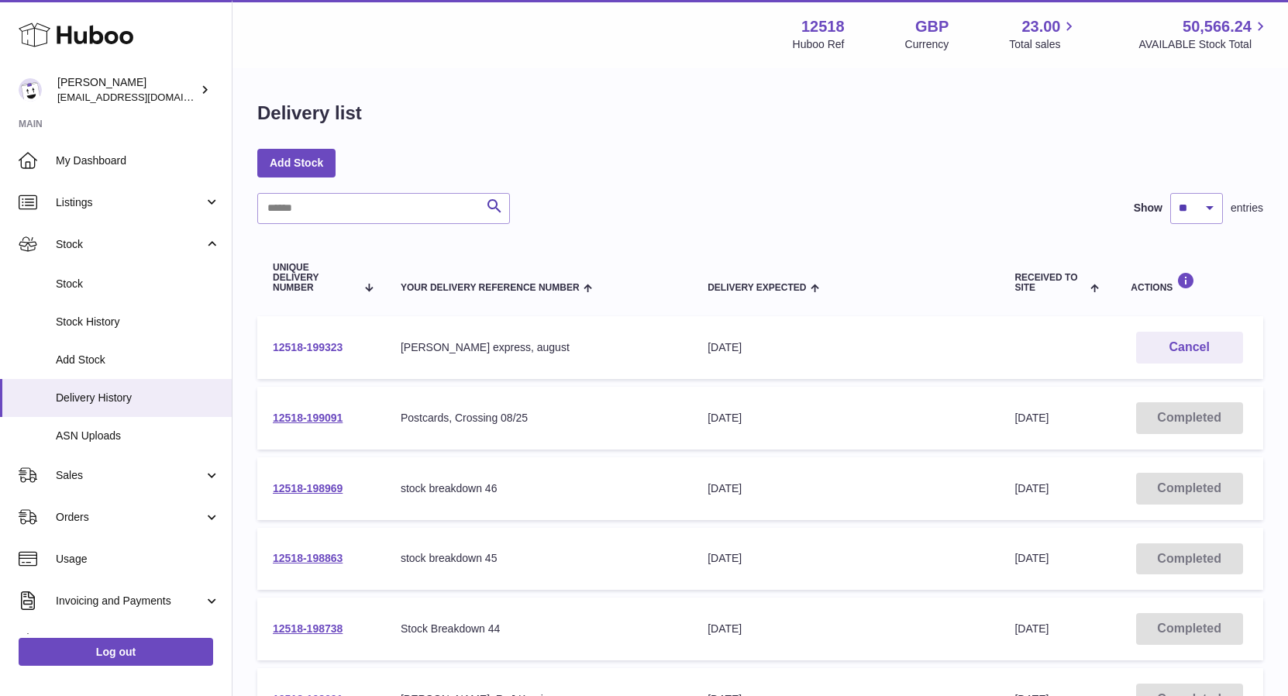
click at [323, 346] on link "12518-199323" at bounding box center [308, 347] width 70 height 12
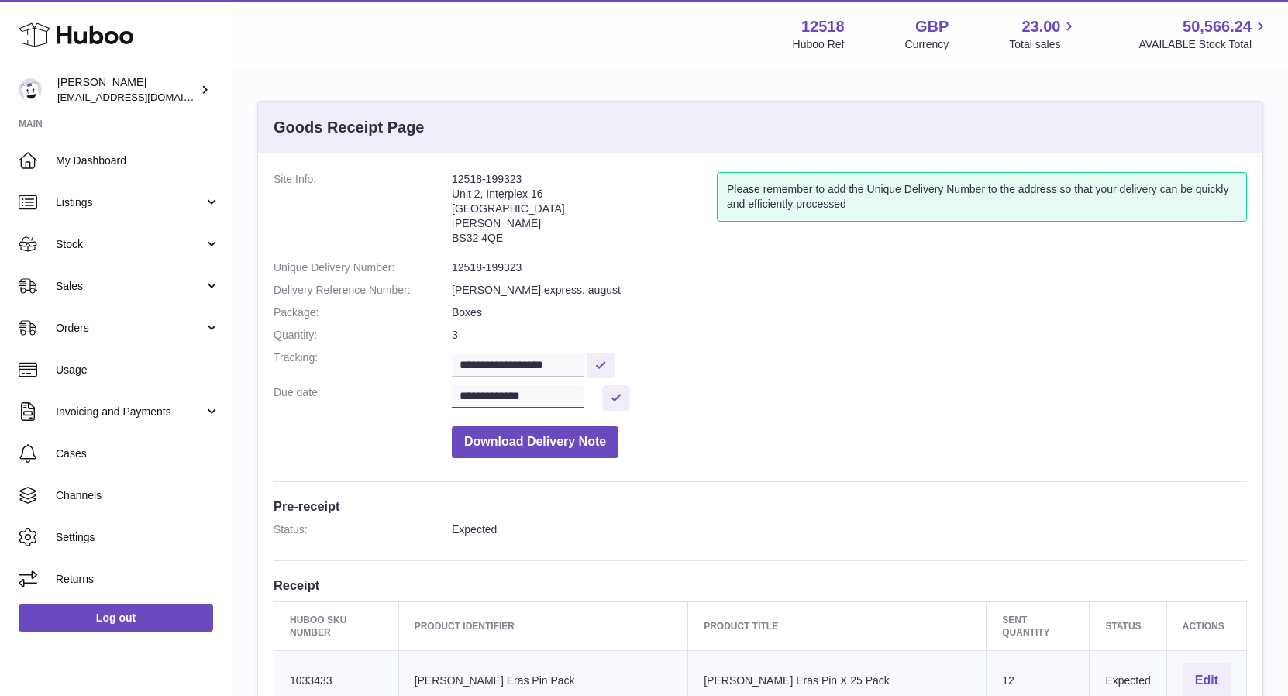
click at [472, 396] on input "**********" at bounding box center [518, 396] width 132 height 23
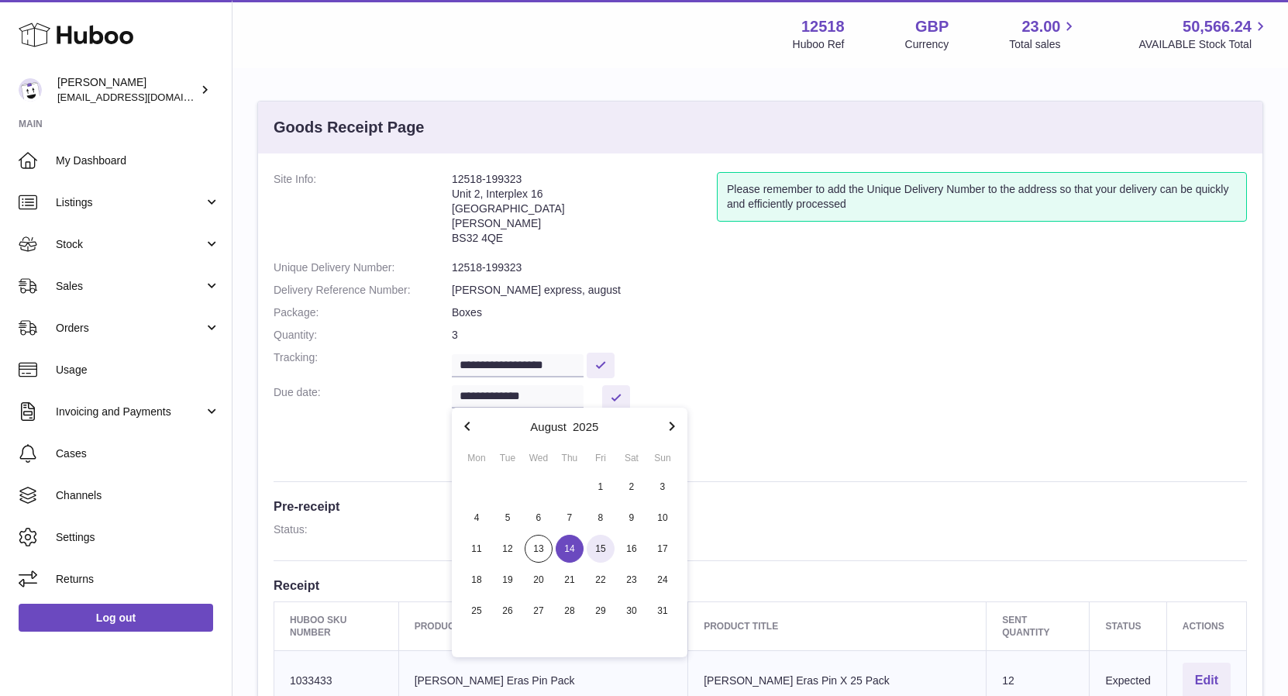
click at [602, 549] on span "15" at bounding box center [600, 549] width 28 height 28
type input "**********"
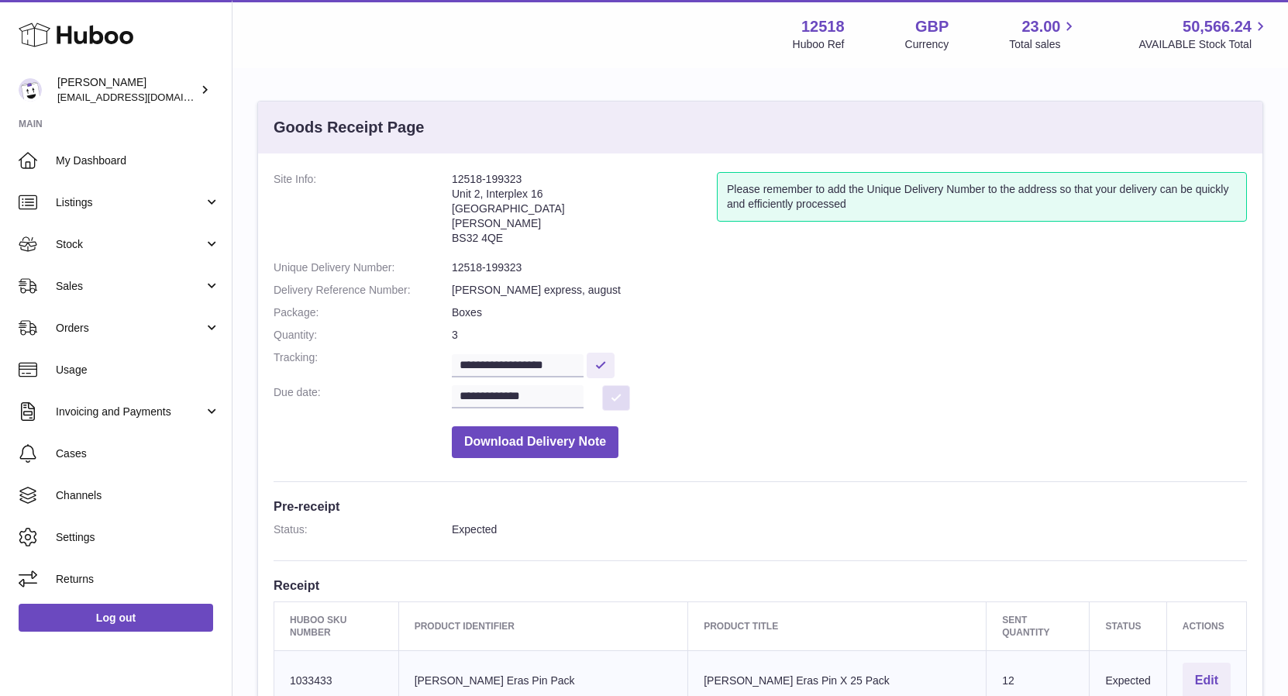
click at [614, 394] on button at bounding box center [616, 398] width 28 height 26
click at [98, 161] on span "My Dashboard" at bounding box center [138, 160] width 164 height 15
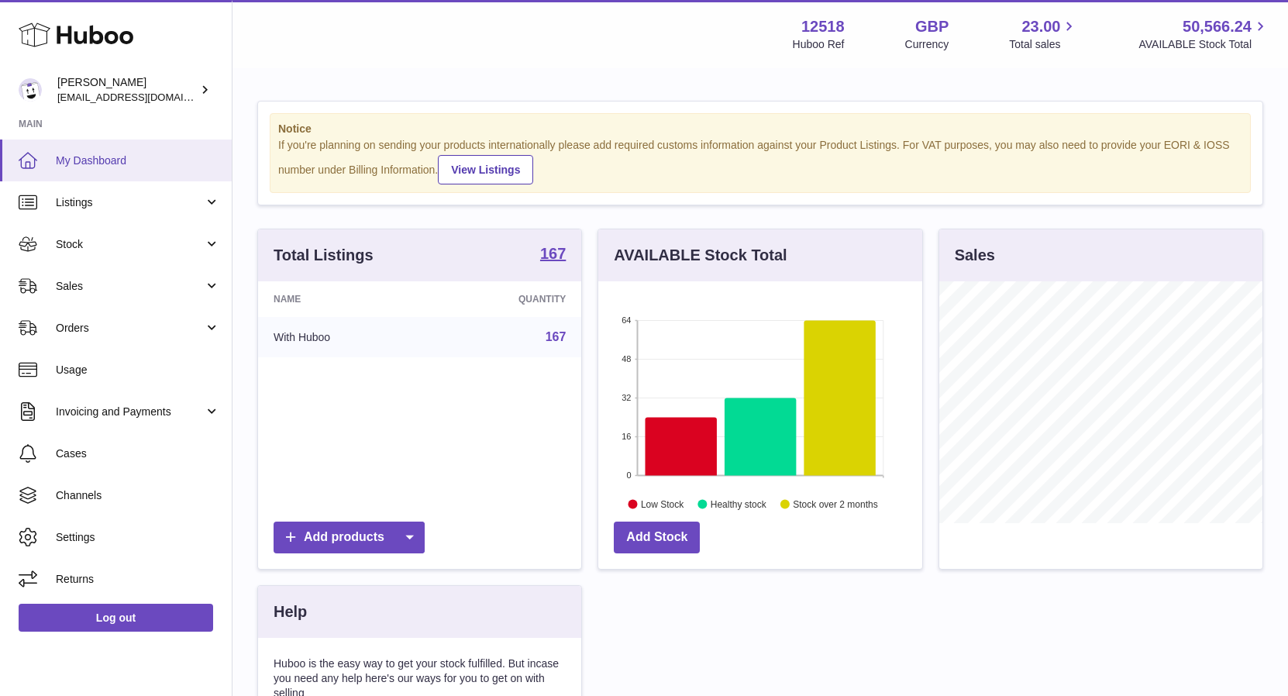
scroll to position [242, 323]
click at [95, 249] on span "Stock" at bounding box center [130, 244] width 148 height 15
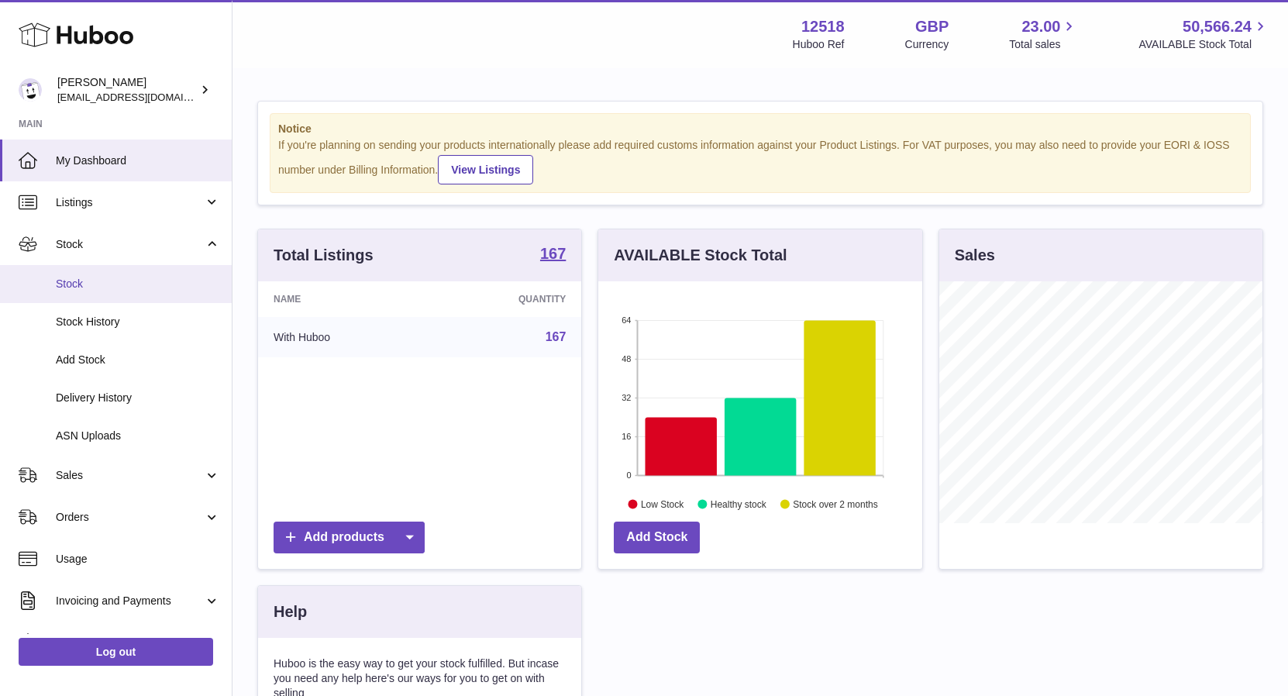
drag, startPoint x: 86, startPoint y: 280, endPoint x: 111, endPoint y: 272, distance: 26.0
click at [86, 280] on span "Stock" at bounding box center [138, 284] width 164 height 15
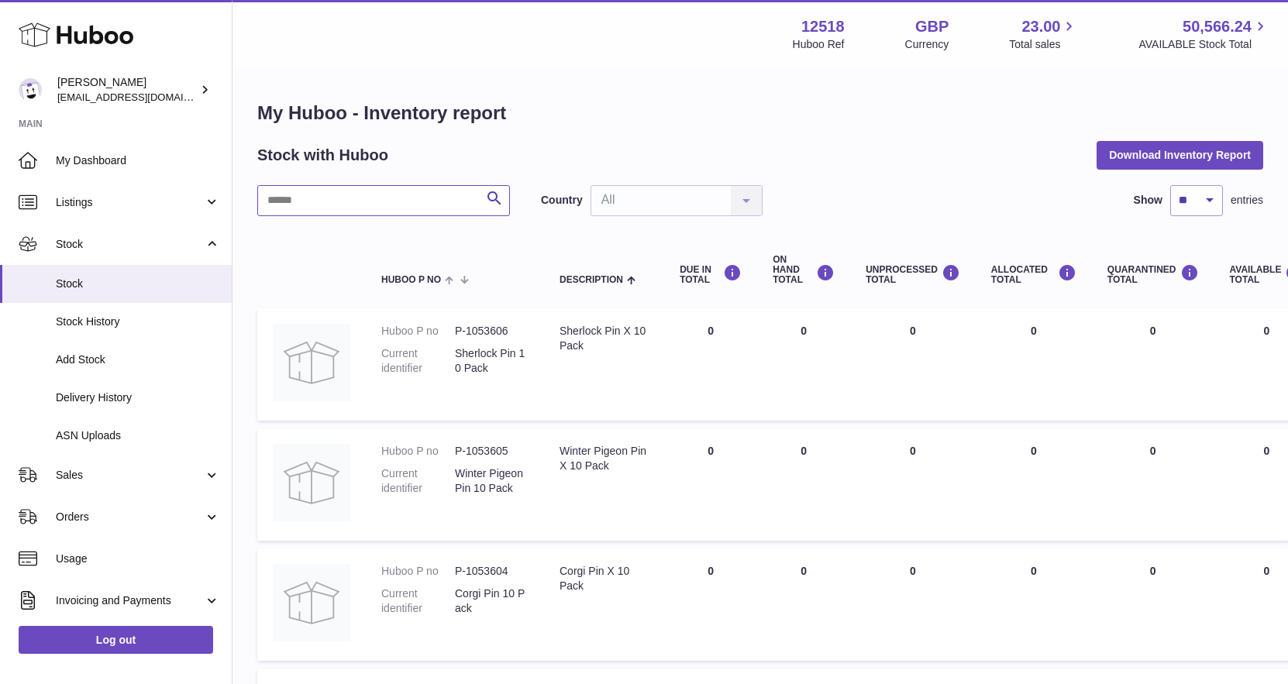
drag, startPoint x: 440, startPoint y: 201, endPoint x: 473, endPoint y: 167, distance: 47.1
click at [441, 201] on input "text" at bounding box center [383, 200] width 253 height 31
paste input "**********"
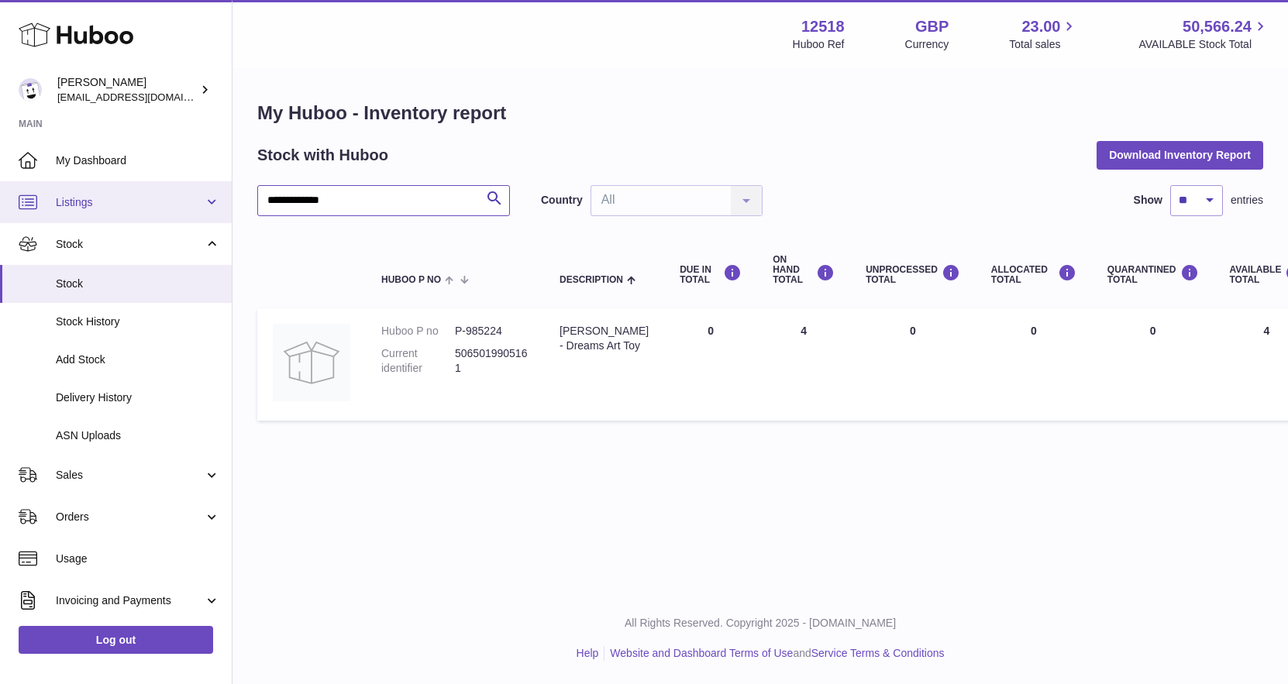
drag, startPoint x: 362, startPoint y: 201, endPoint x: 188, endPoint y: 197, distance: 173.6
click at [188, 197] on div "**********" at bounding box center [644, 342] width 1288 height 684
paste input "text"
drag, startPoint x: 341, startPoint y: 203, endPoint x: 210, endPoint y: 201, distance: 131.0
click at [210, 200] on div "**********" at bounding box center [644, 342] width 1288 height 684
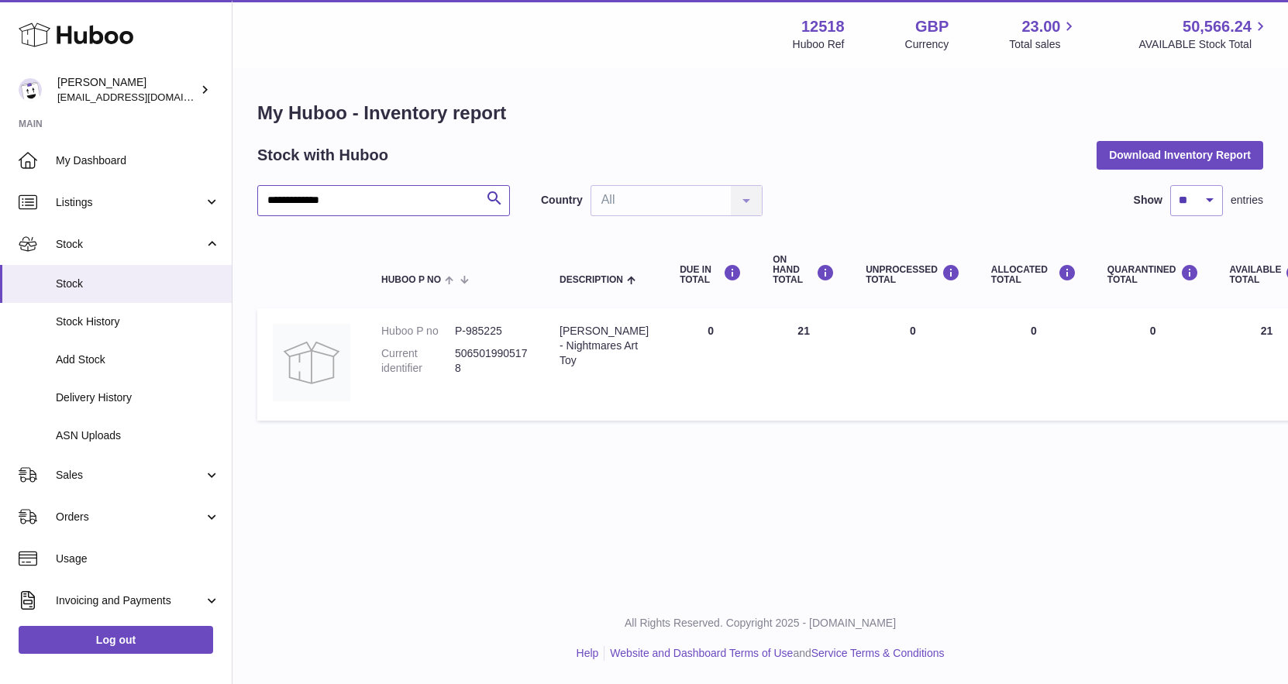
paste input "text"
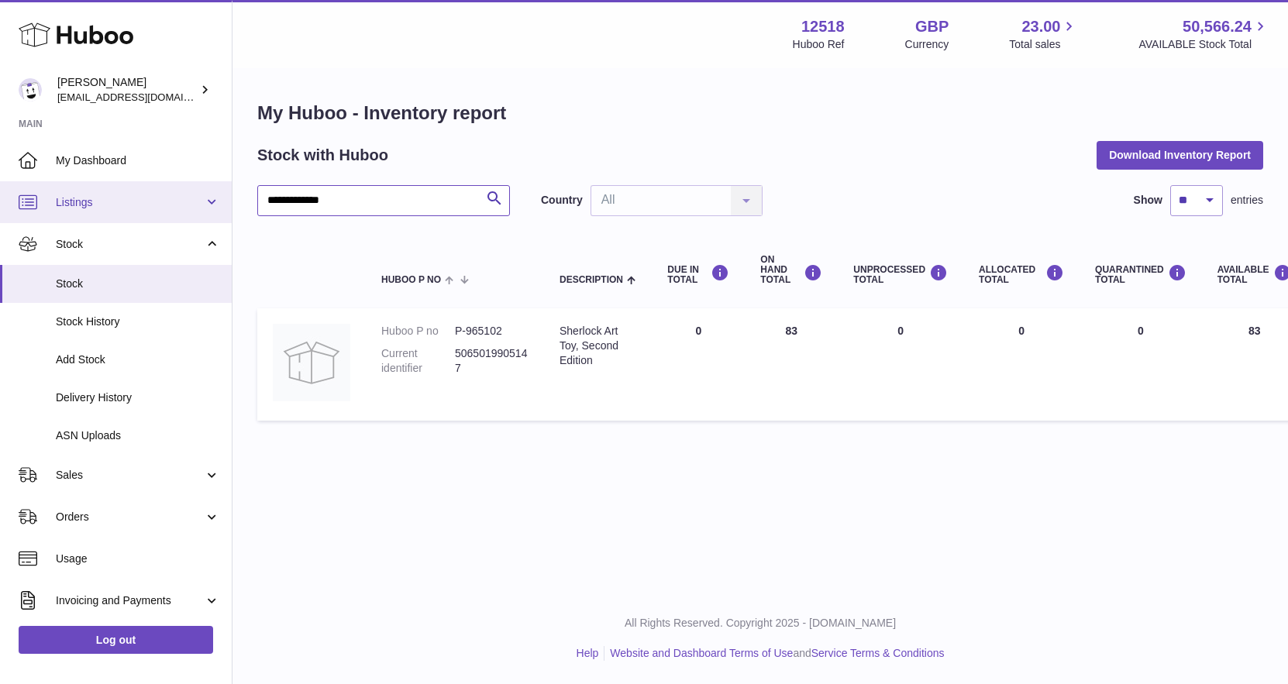
drag, startPoint x: 356, startPoint y: 201, endPoint x: 222, endPoint y: 194, distance: 134.2
click at [221, 198] on div "**********" at bounding box center [644, 342] width 1288 height 684
paste input "text"
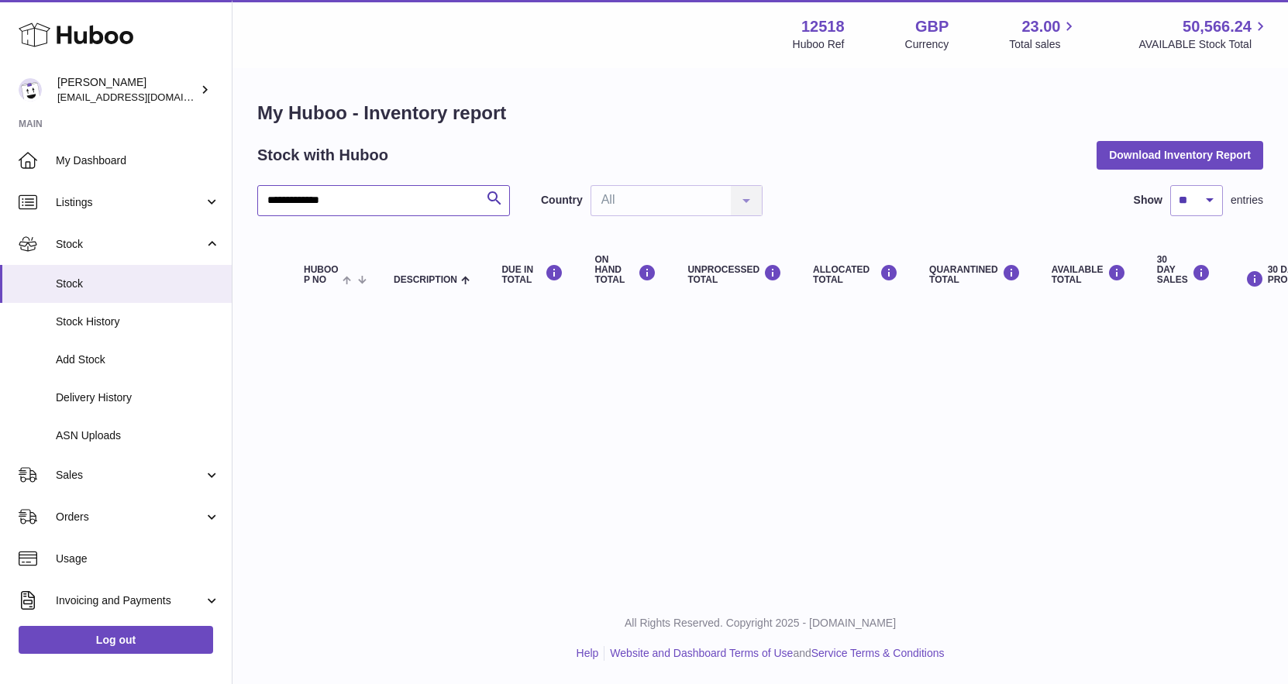
drag, startPoint x: 417, startPoint y: 188, endPoint x: 366, endPoint y: 199, distance: 52.3
click at [330, 199] on input "**********" at bounding box center [383, 200] width 253 height 31
drag, startPoint x: 373, startPoint y: 201, endPoint x: 223, endPoint y: 177, distance: 151.3
click at [225, 181] on div "**********" at bounding box center [644, 342] width 1288 height 684
paste input "text"
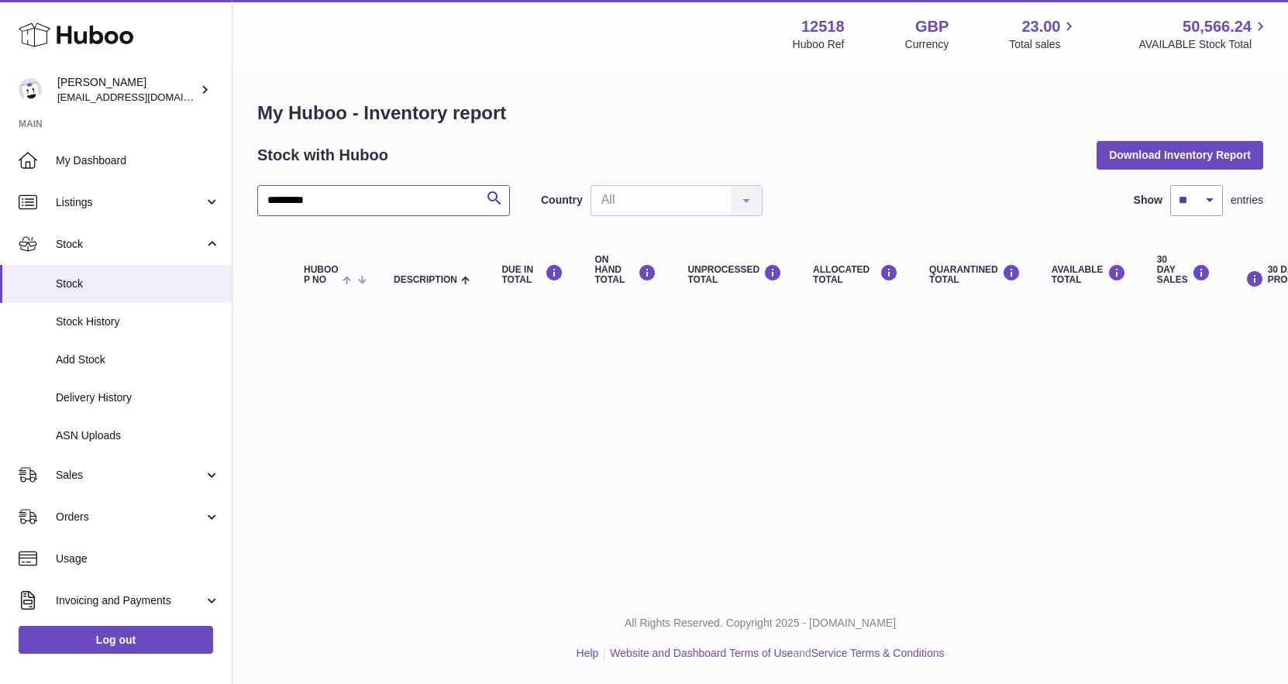
drag, startPoint x: 276, startPoint y: 201, endPoint x: 229, endPoint y: 191, distance: 48.2
click at [229, 191] on div "Huboo Caitlin Derer caitlin@fancylamp.co Main My Dashboard Listings Not with Hu…" at bounding box center [644, 342] width 1288 height 684
type input "*******"
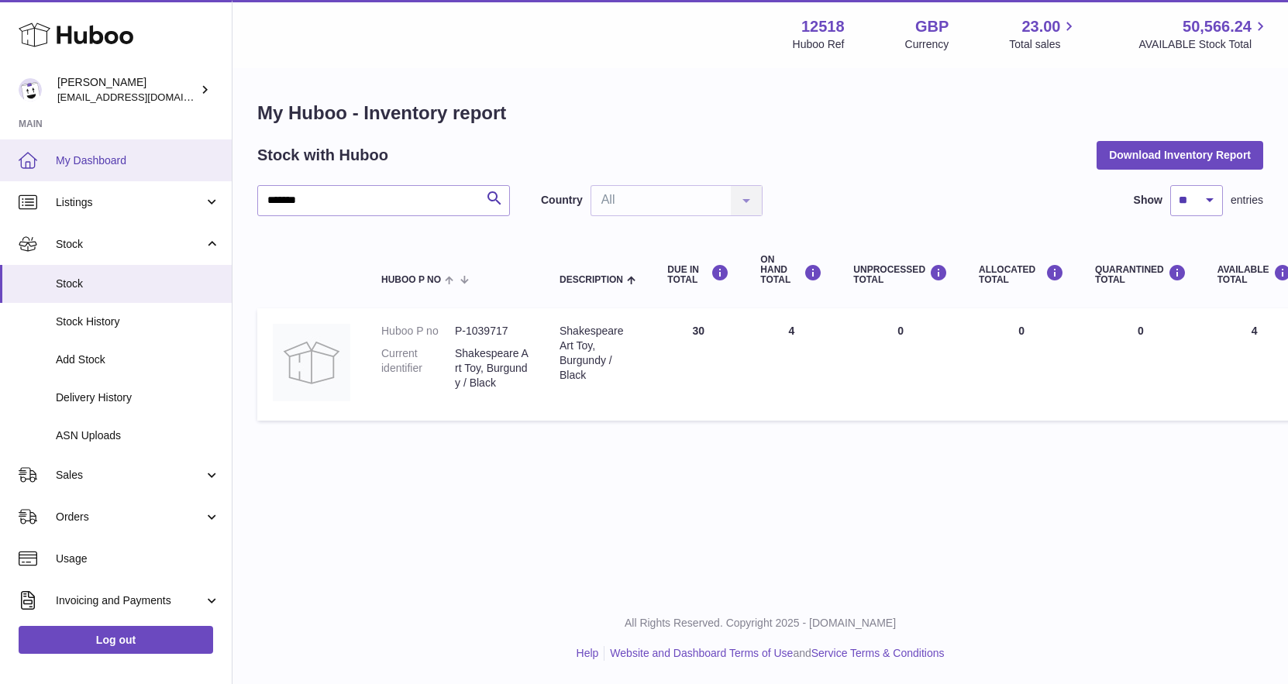
click at [91, 156] on span "My Dashboard" at bounding box center [138, 160] width 164 height 15
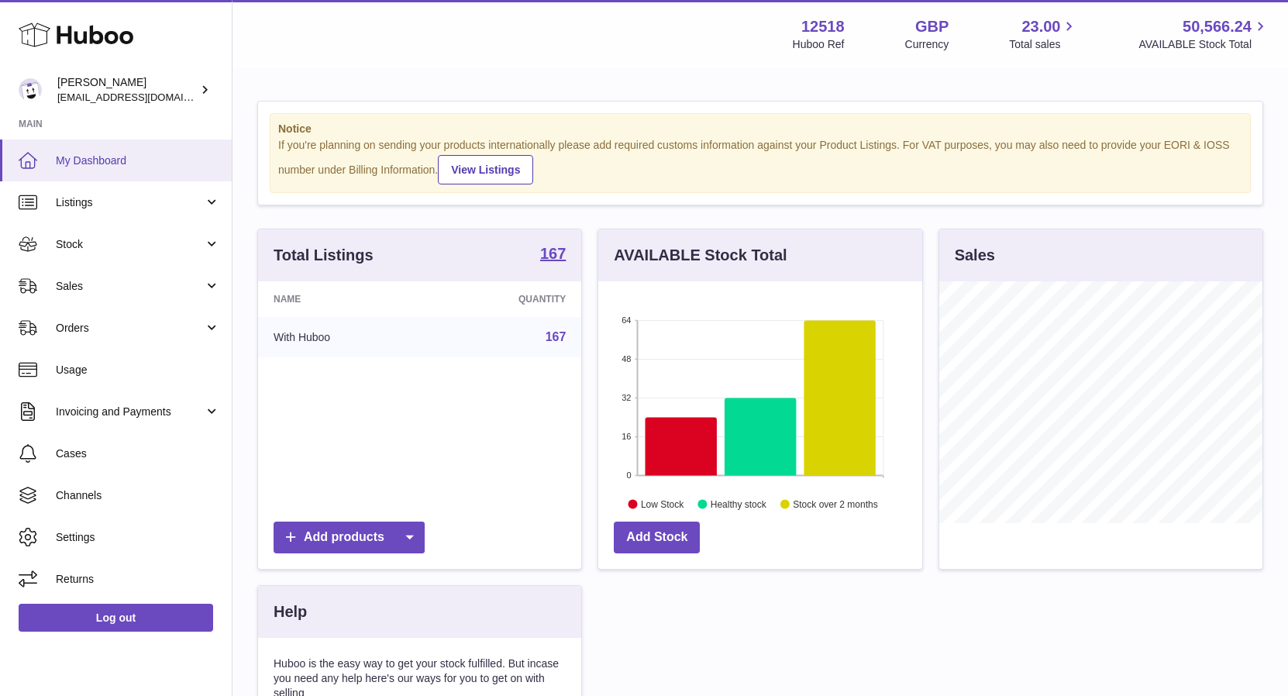
scroll to position [242, 323]
click at [72, 249] on span "Stock" at bounding box center [130, 244] width 148 height 15
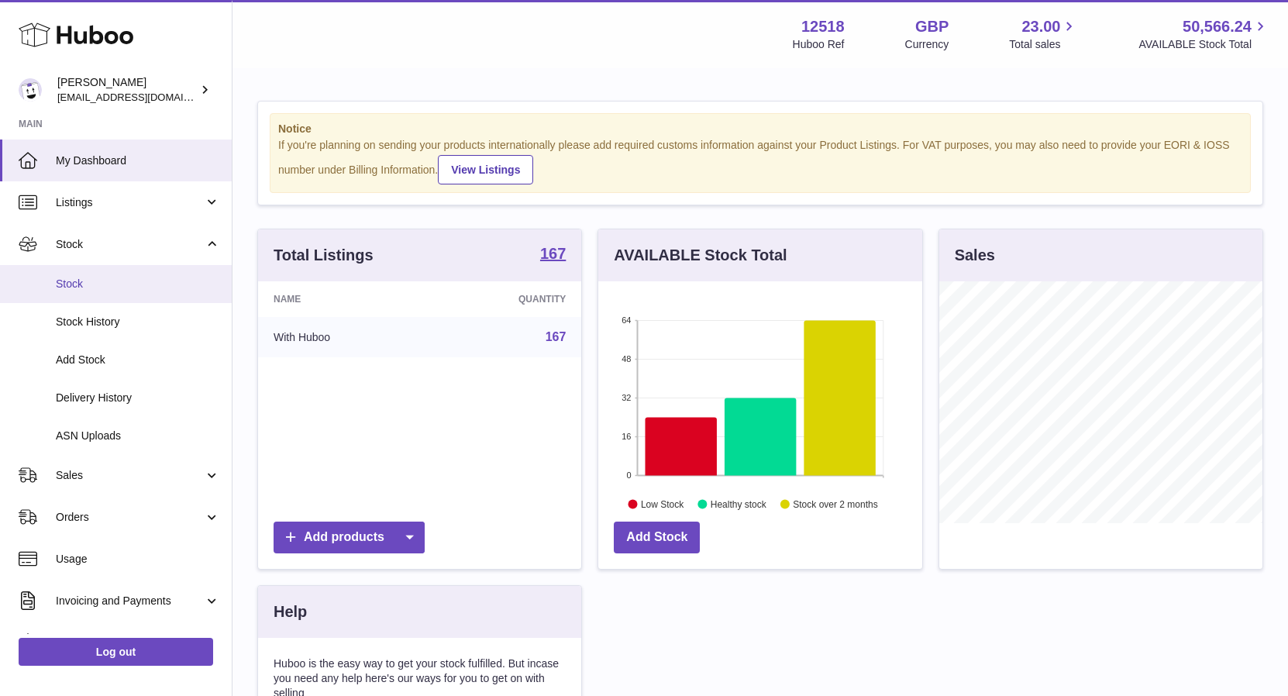
click at [81, 289] on span "Stock" at bounding box center [138, 284] width 164 height 15
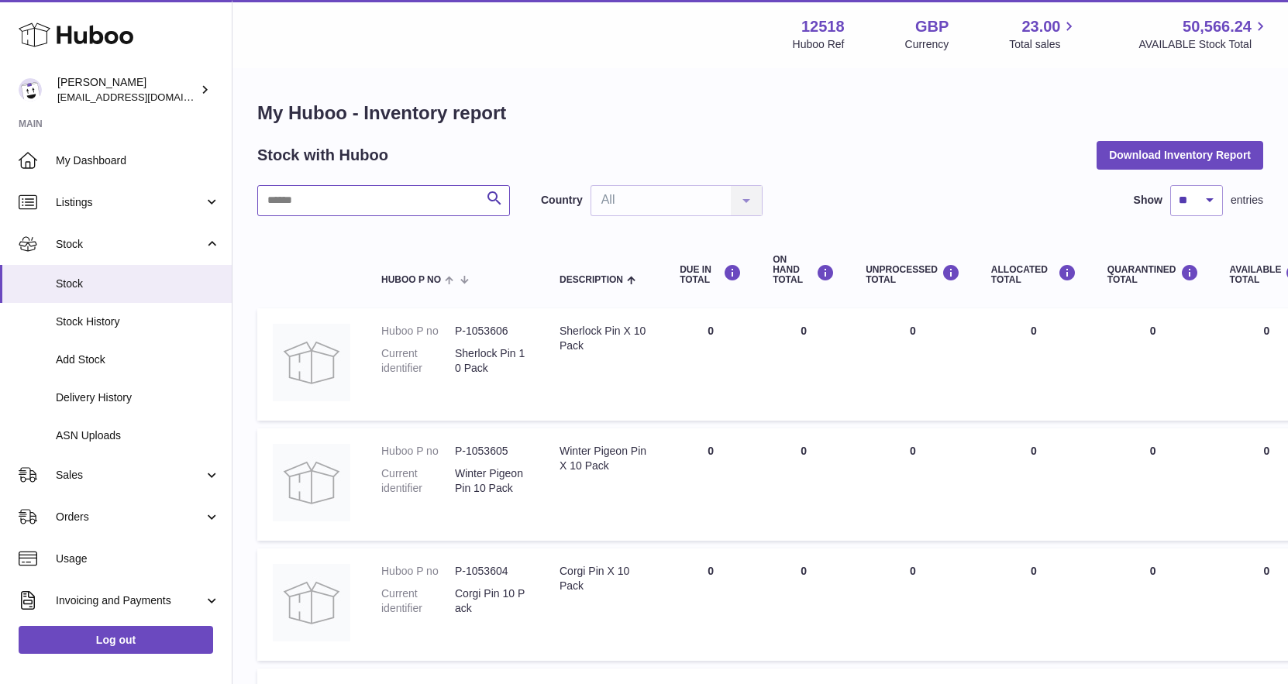
click at [449, 198] on input "text" at bounding box center [383, 200] width 253 height 31
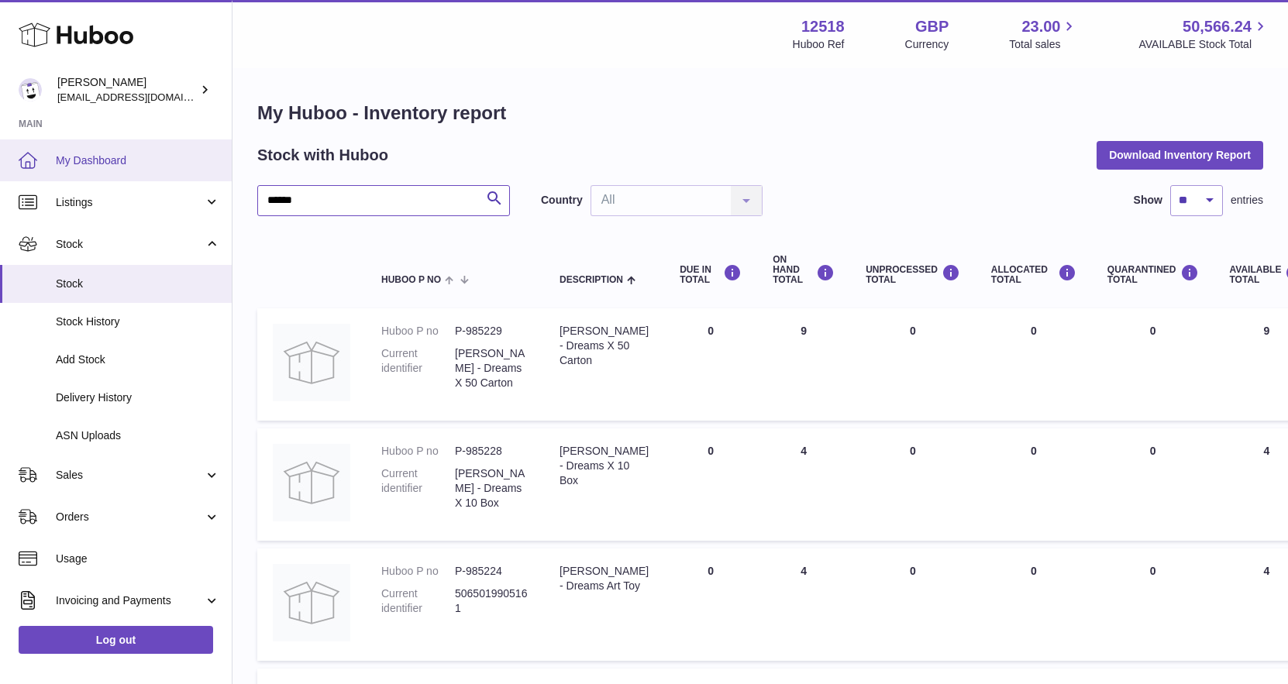
drag, startPoint x: 311, startPoint y: 198, endPoint x: 222, endPoint y: 177, distance: 91.7
click at [212, 191] on div "Huboo Caitlin Derer caitlin@fancylamp.co Main My Dashboard Listings Not with Hu…" at bounding box center [644, 519] width 1288 height 1038
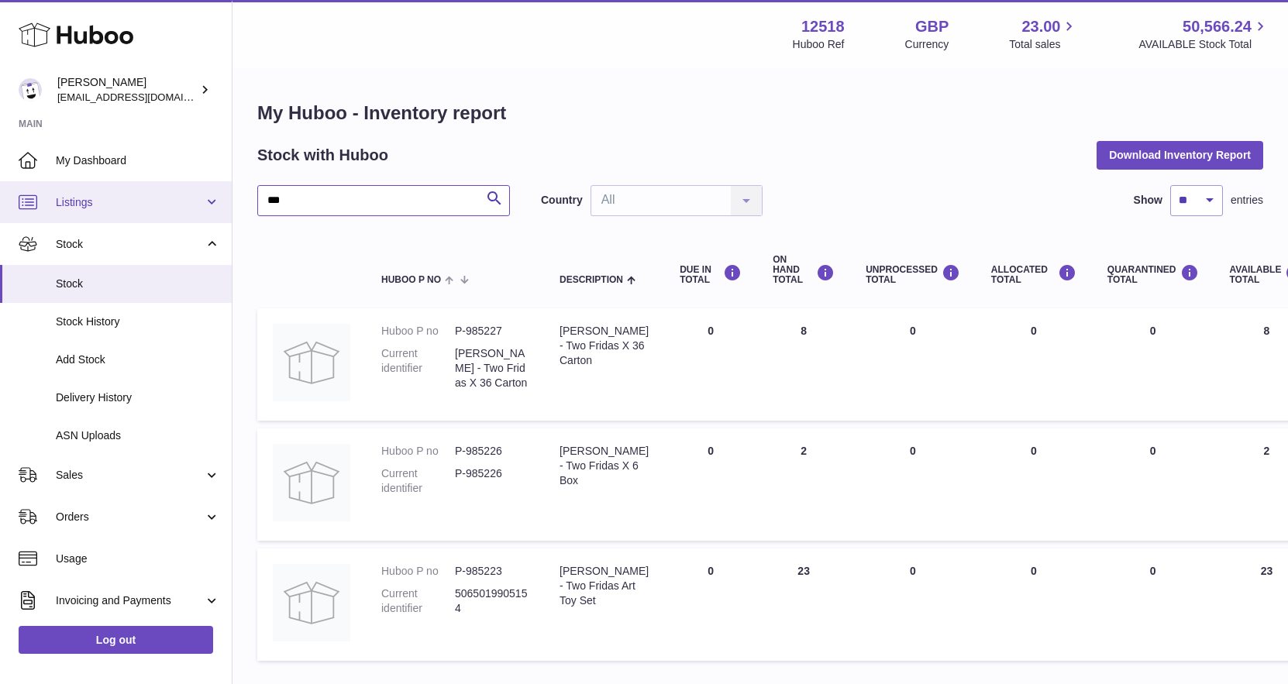
drag, startPoint x: 328, startPoint y: 202, endPoint x: 208, endPoint y: 201, distance: 120.1
click at [203, 203] on div "Huboo Caitlin Derer caitlin@fancylamp.co Main My Dashboard Listings Not with Hu…" at bounding box center [644, 395] width 1288 height 791
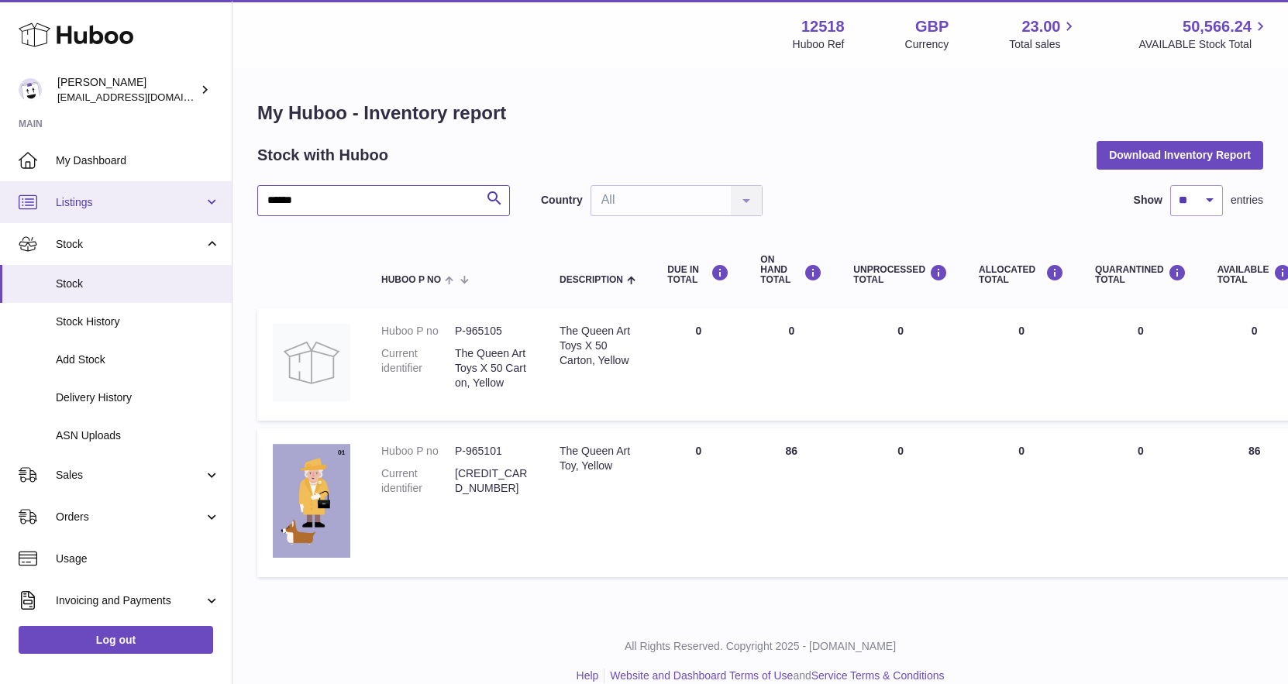
drag, startPoint x: 314, startPoint y: 201, endPoint x: 218, endPoint y: 190, distance: 96.7
click at [218, 191] on div "Huboo Caitlin Derer caitlin@fancylamp.co Main My Dashboard Listings Not with Hu…" at bounding box center [644, 353] width 1288 height 707
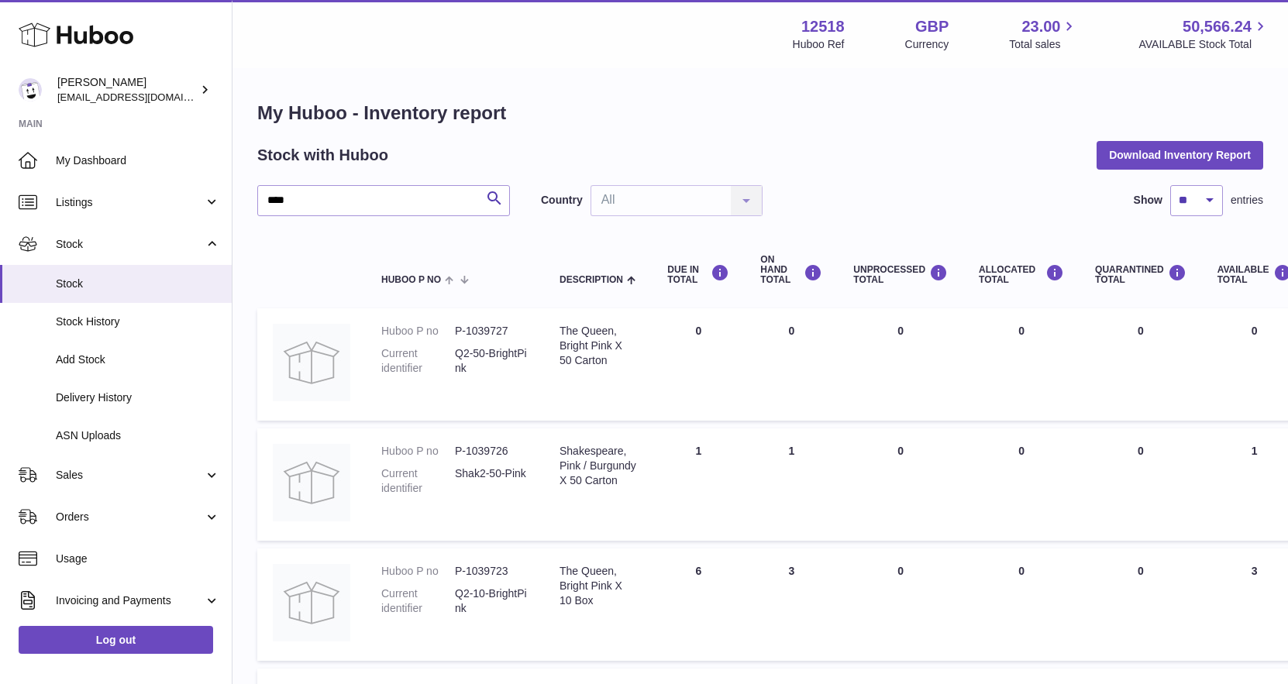
drag, startPoint x: 809, startPoint y: 451, endPoint x: 772, endPoint y: 448, distance: 36.5
click at [772, 448] on td "ON HAND Total 1" at bounding box center [791, 484] width 93 height 112
click at [828, 573] on td "ON HAND Total 3" at bounding box center [791, 605] width 93 height 112
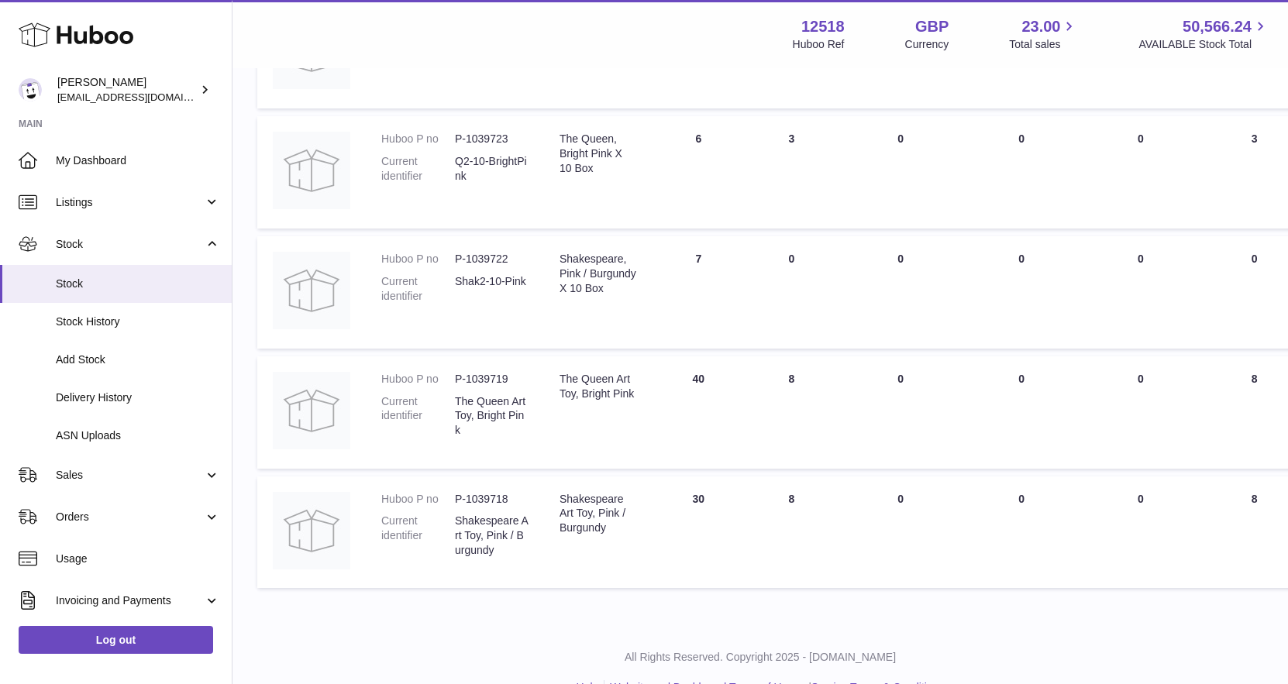
scroll to position [434, 0]
drag, startPoint x: 801, startPoint y: 377, endPoint x: 682, endPoint y: 397, distance: 120.9
click at [771, 375] on td "ON HAND Total 8" at bounding box center [791, 411] width 93 height 112
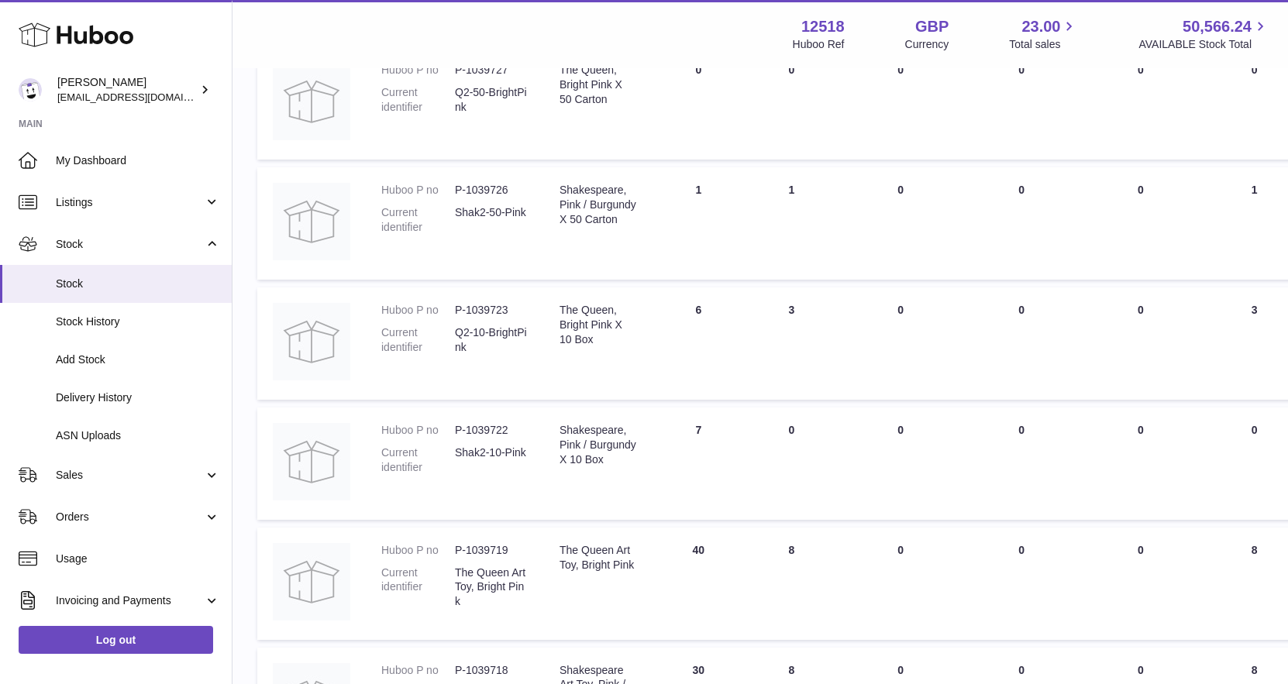
scroll to position [49, 0]
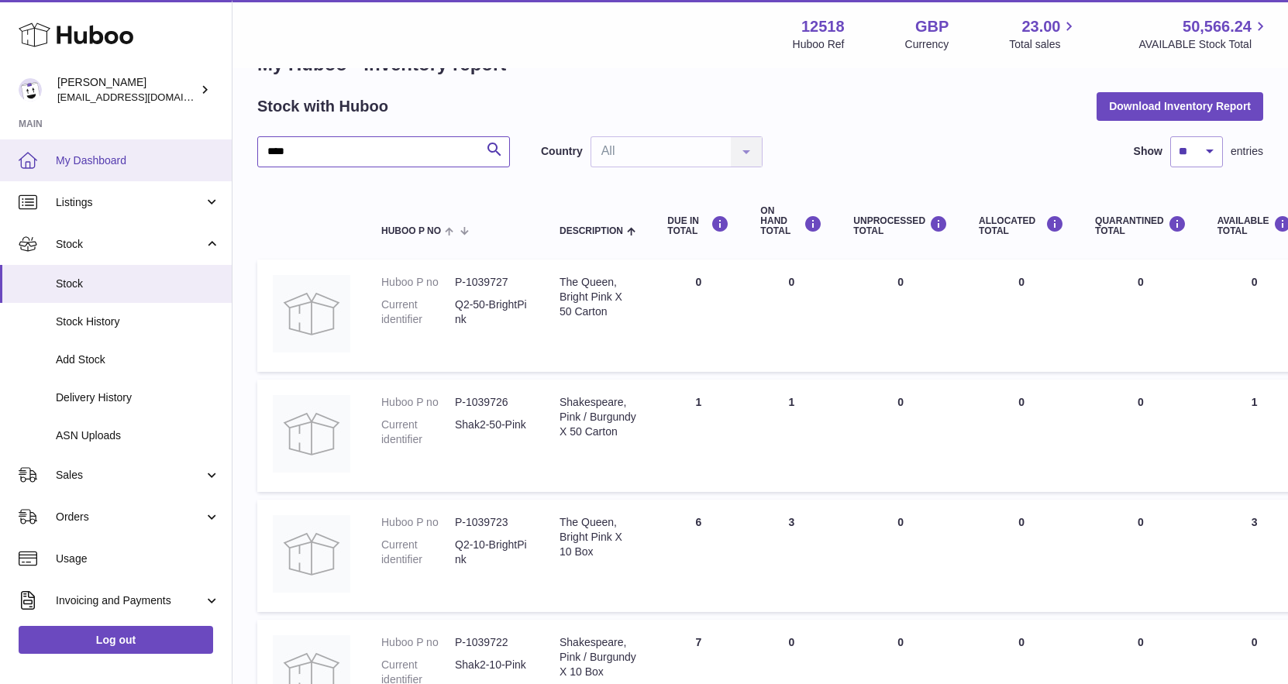
drag, startPoint x: 378, startPoint y: 151, endPoint x: 181, endPoint y: 157, distance: 196.9
click at [185, 156] on div "Huboo Caitlin Derer caitlin@fancylamp.co Main My Dashboard Listings Not with Hu…" at bounding box center [644, 526] width 1288 height 1150
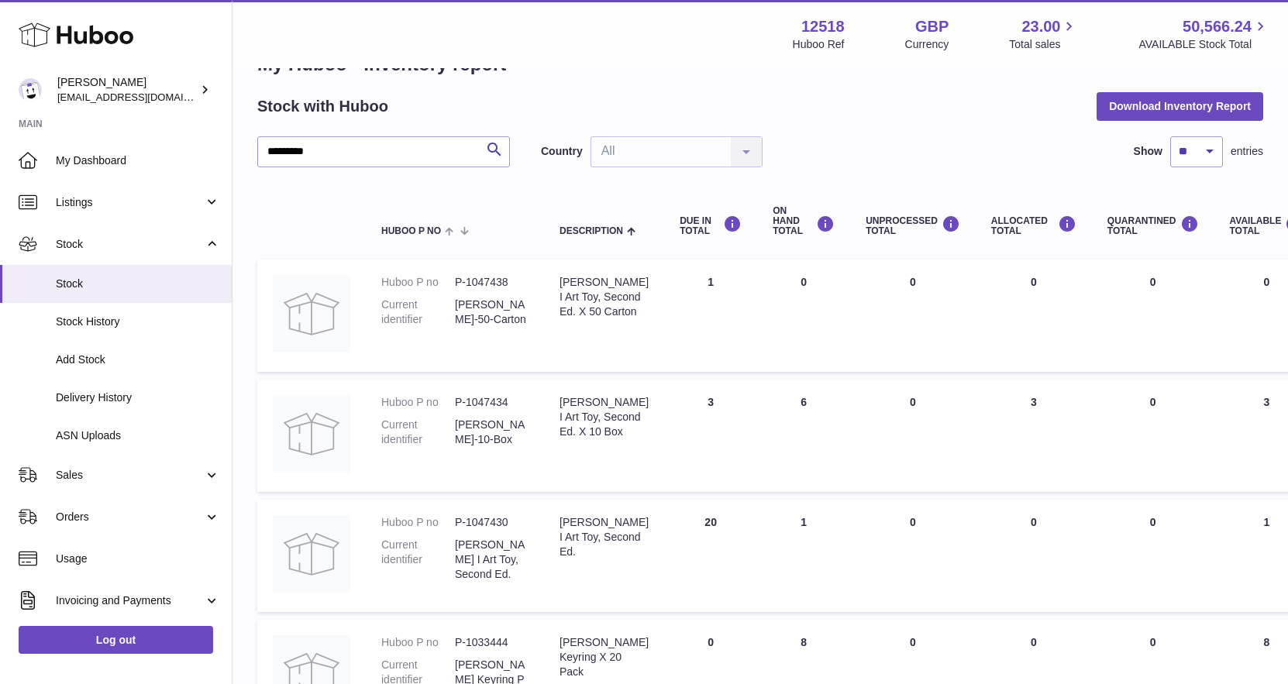
drag, startPoint x: 809, startPoint y: 523, endPoint x: 785, endPoint y: 536, distance: 27.4
click at [772, 522] on td "ON HAND Total 1" at bounding box center [803, 556] width 93 height 112
drag, startPoint x: 325, startPoint y: 146, endPoint x: 196, endPoint y: 122, distance: 131.0
type input "*****"
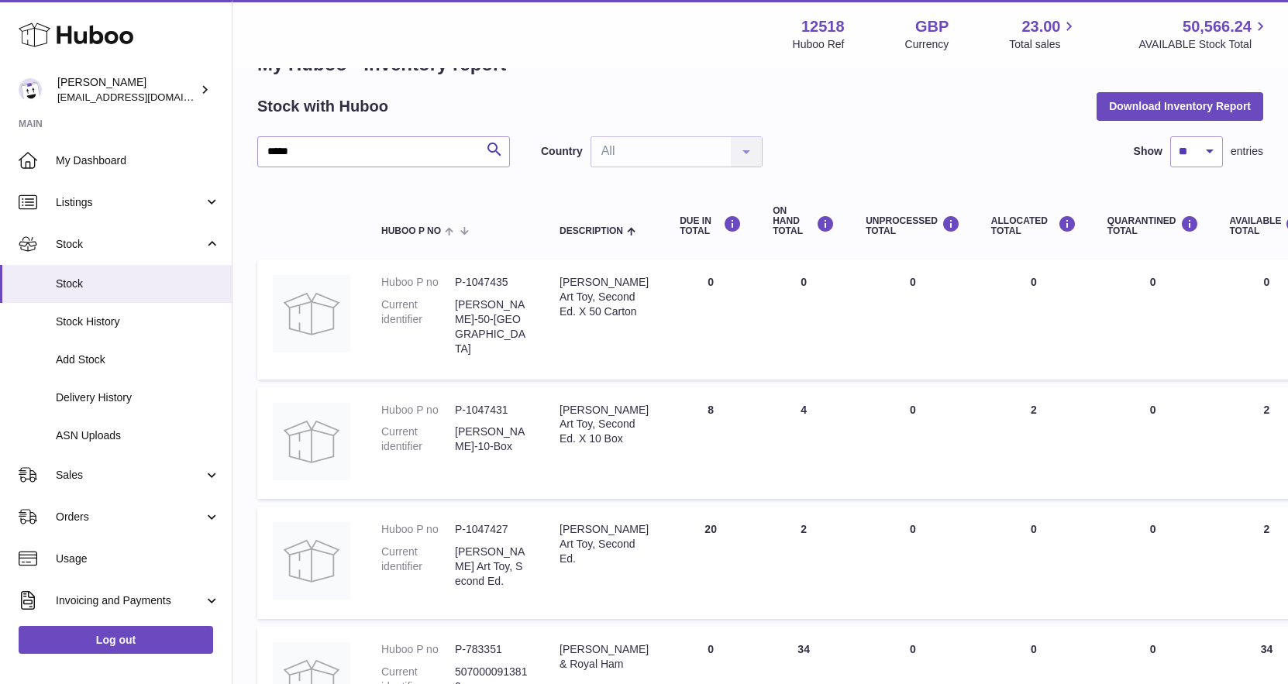
drag, startPoint x: 798, startPoint y: 528, endPoint x: 749, endPoint y: 515, distance: 50.4
click at [757, 520] on td "ON HAND Total 2" at bounding box center [803, 563] width 93 height 112
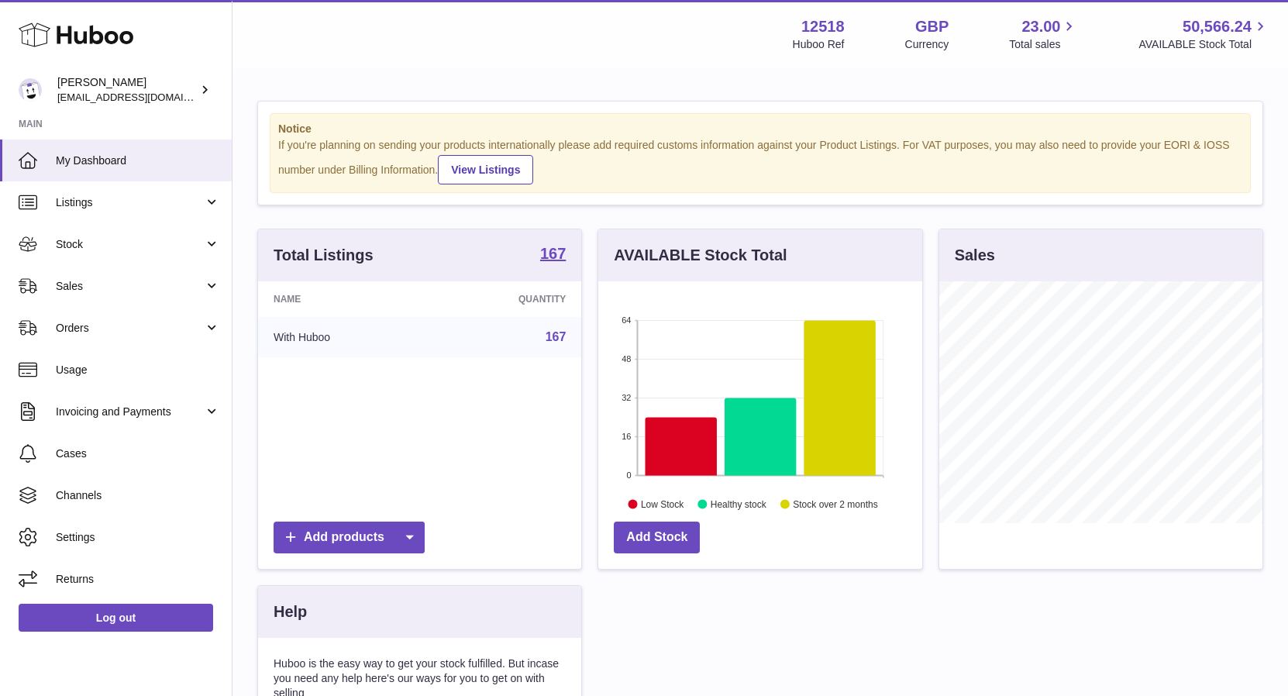
scroll to position [242, 323]
click at [82, 285] on span "Sales" at bounding box center [130, 286] width 148 height 15
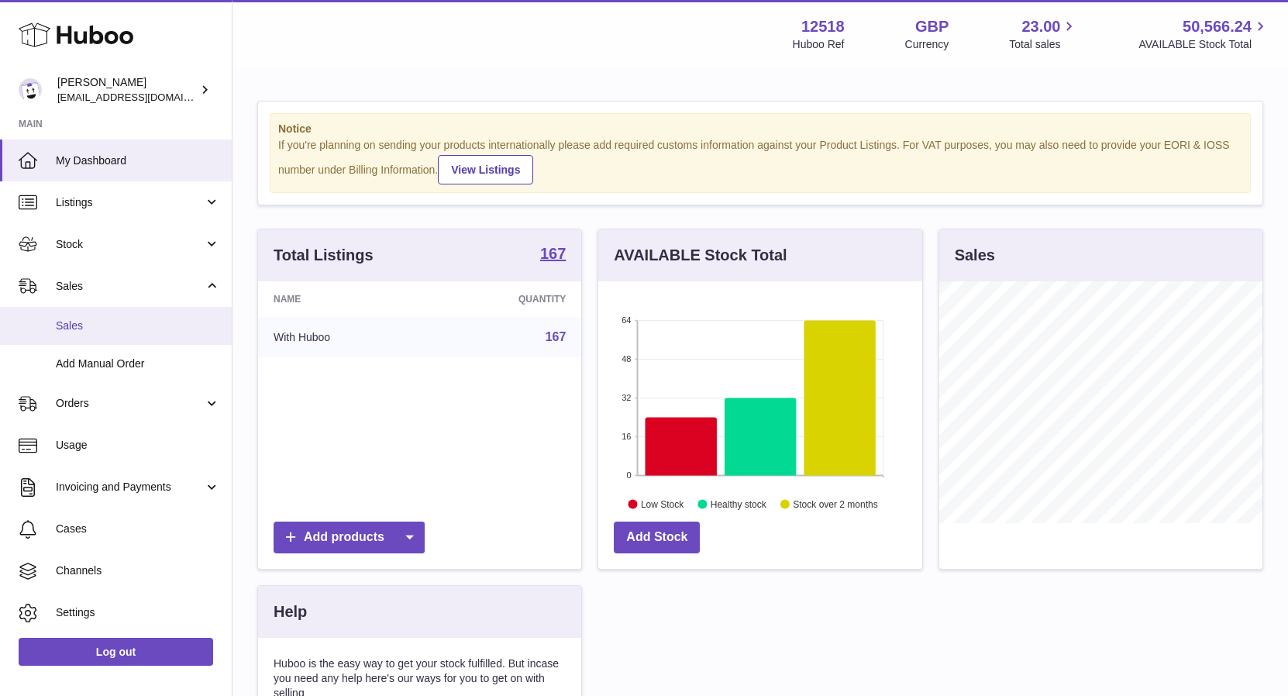
click at [77, 325] on span "Sales" at bounding box center [138, 325] width 164 height 15
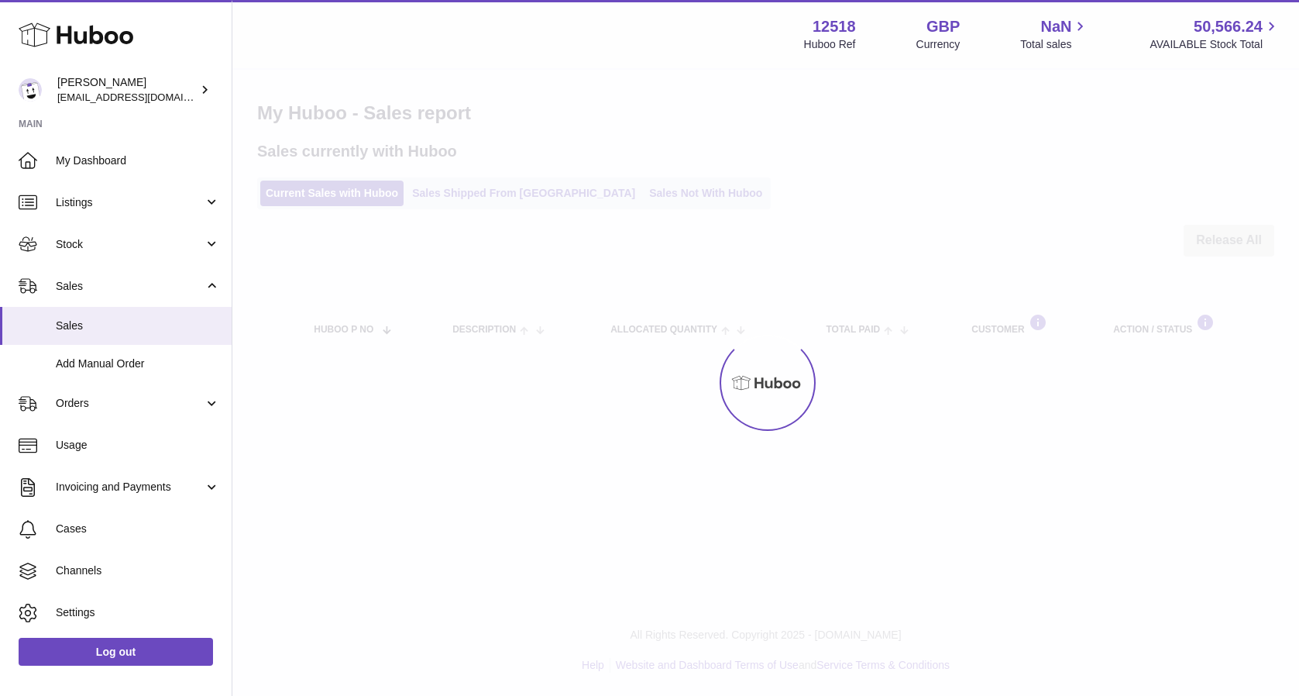
click at [511, 198] on div at bounding box center [765, 383] width 1067 height 626
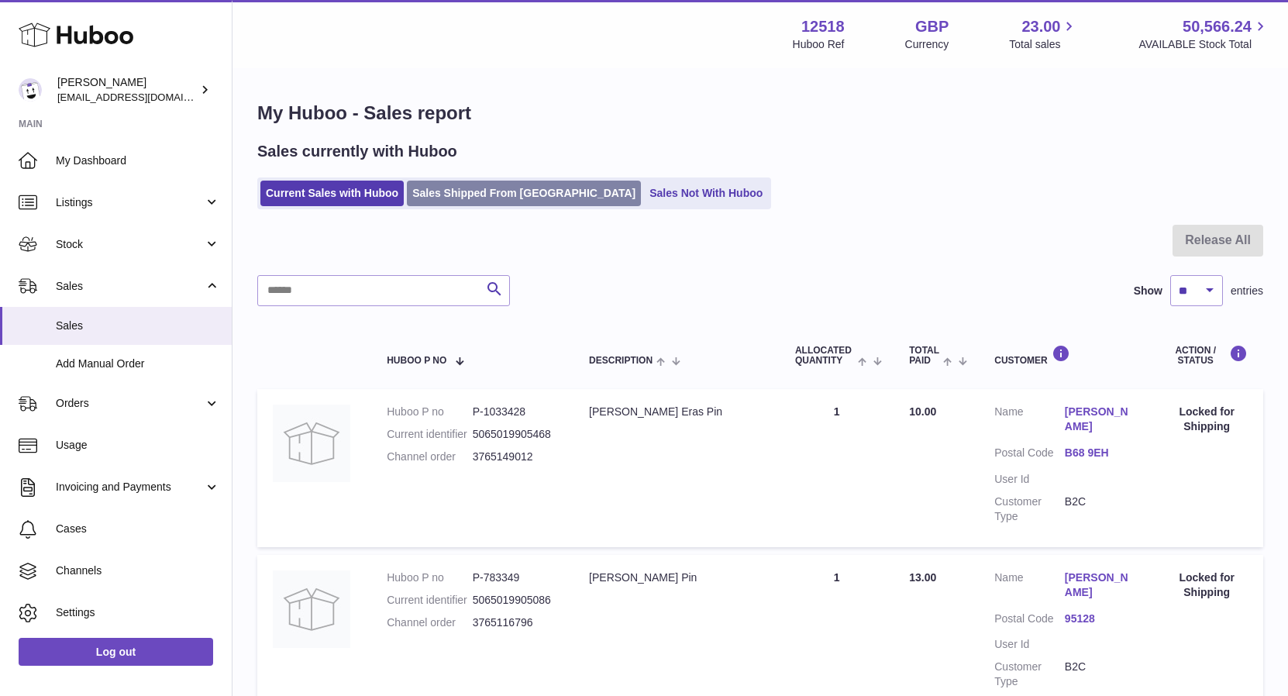
click at [508, 194] on link "Sales Shipped From [GEOGRAPHIC_DATA]" at bounding box center [524, 194] width 234 height 26
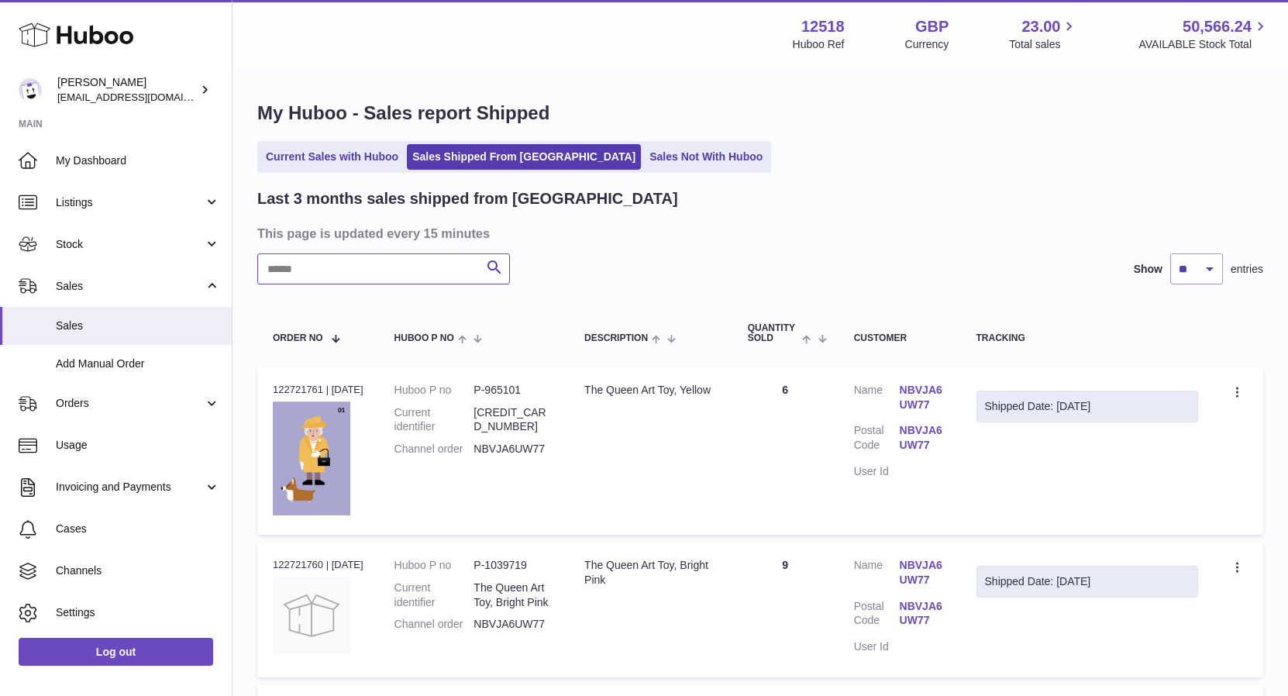
click at [391, 272] on input "text" at bounding box center [383, 268] width 253 height 31
type input "******"
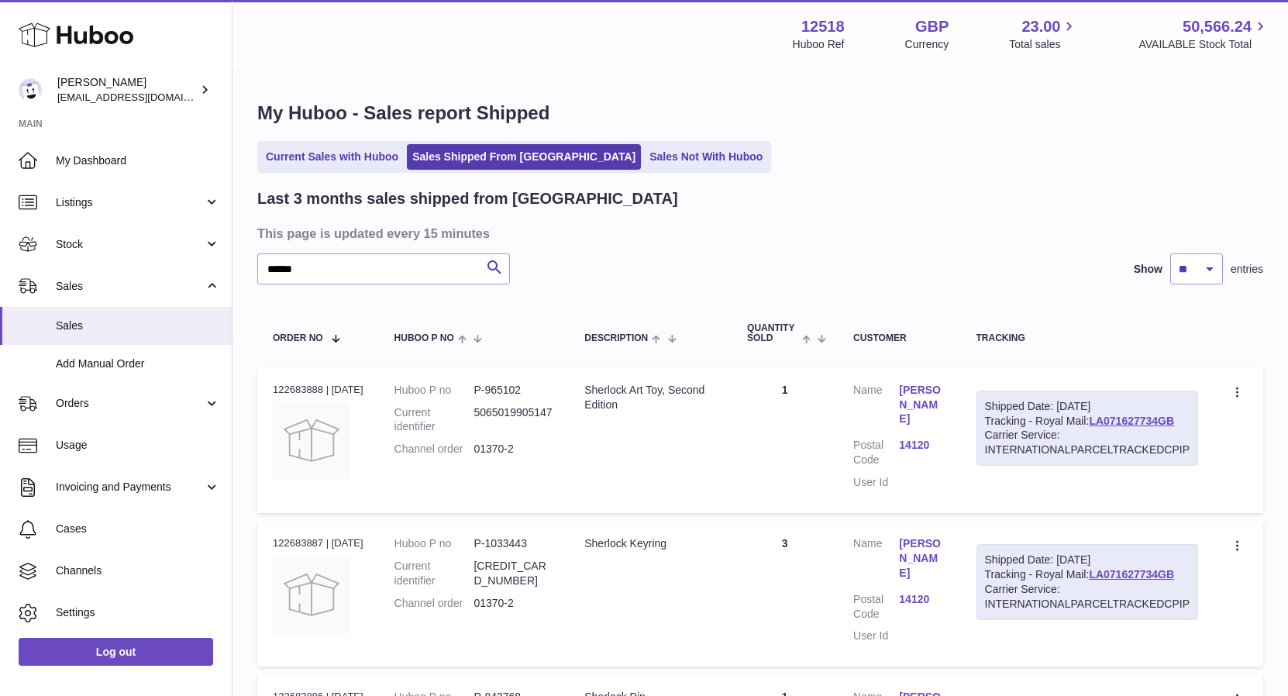
drag, startPoint x: 1160, startPoint y: 417, endPoint x: 379, endPoint y: 2, distance: 884.1
